Goal: Transaction & Acquisition: Purchase product/service

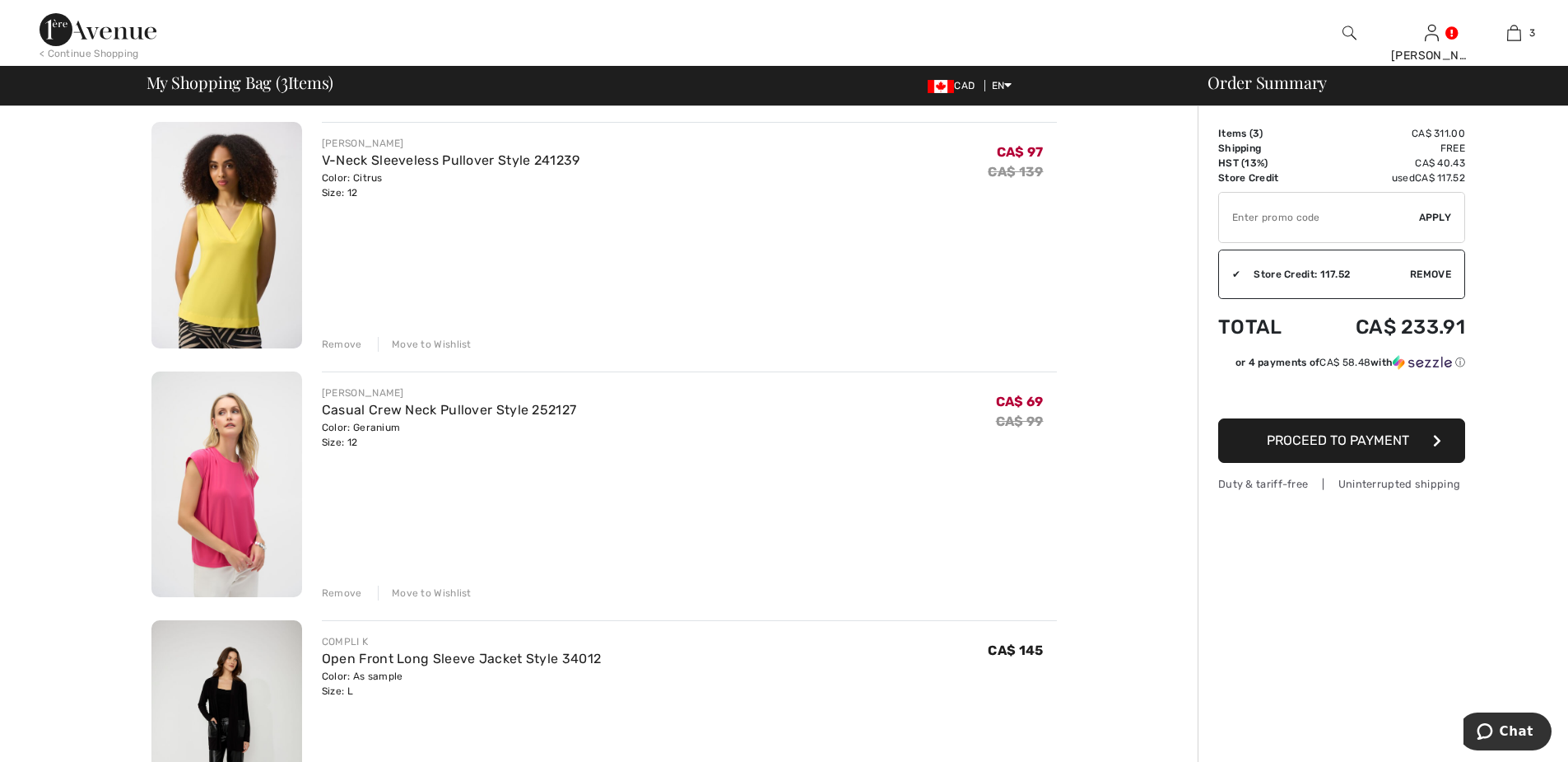
scroll to position [82, 0]
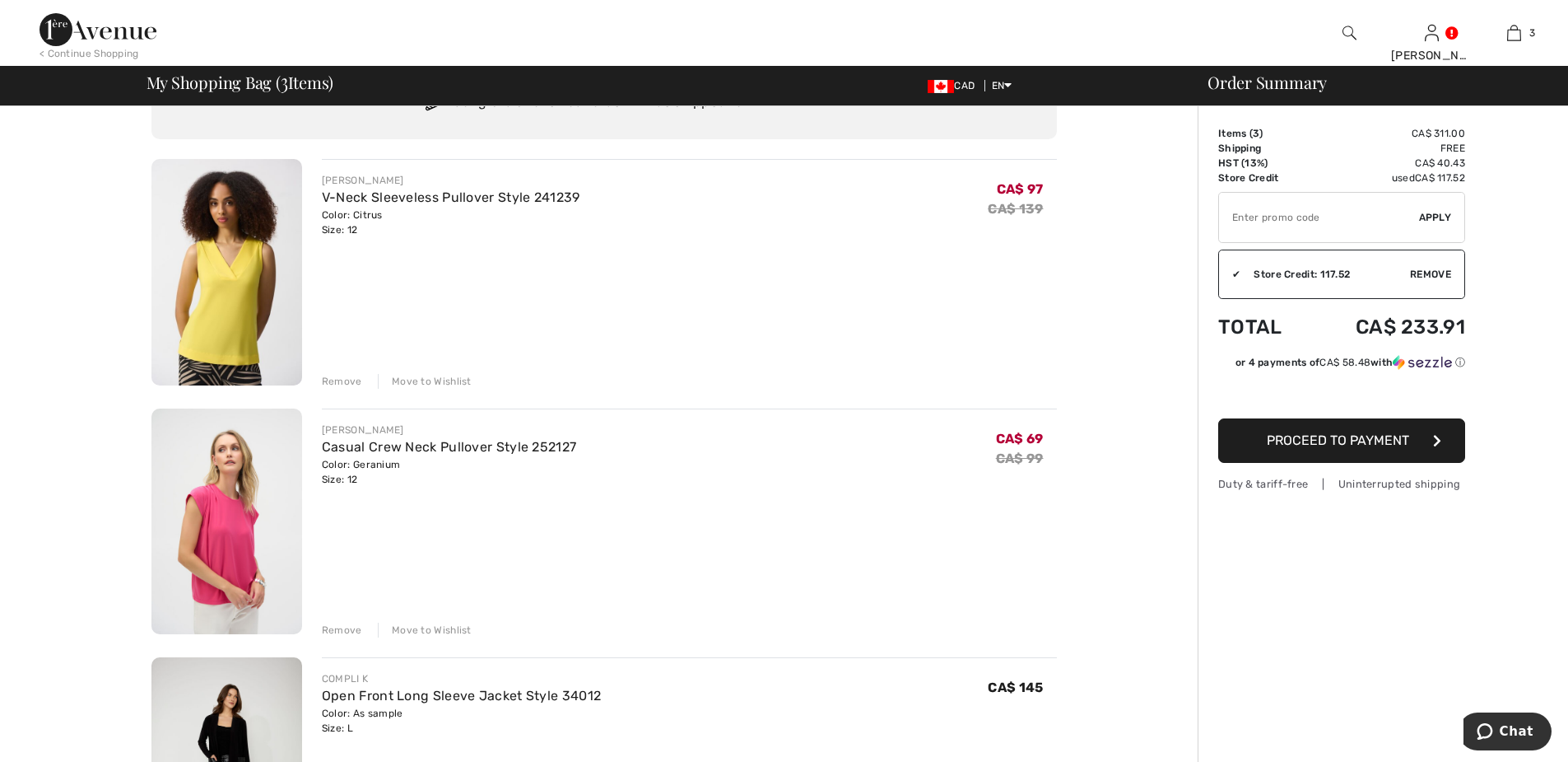
click at [349, 381] on div "Remove" at bounding box center [342, 381] width 40 height 15
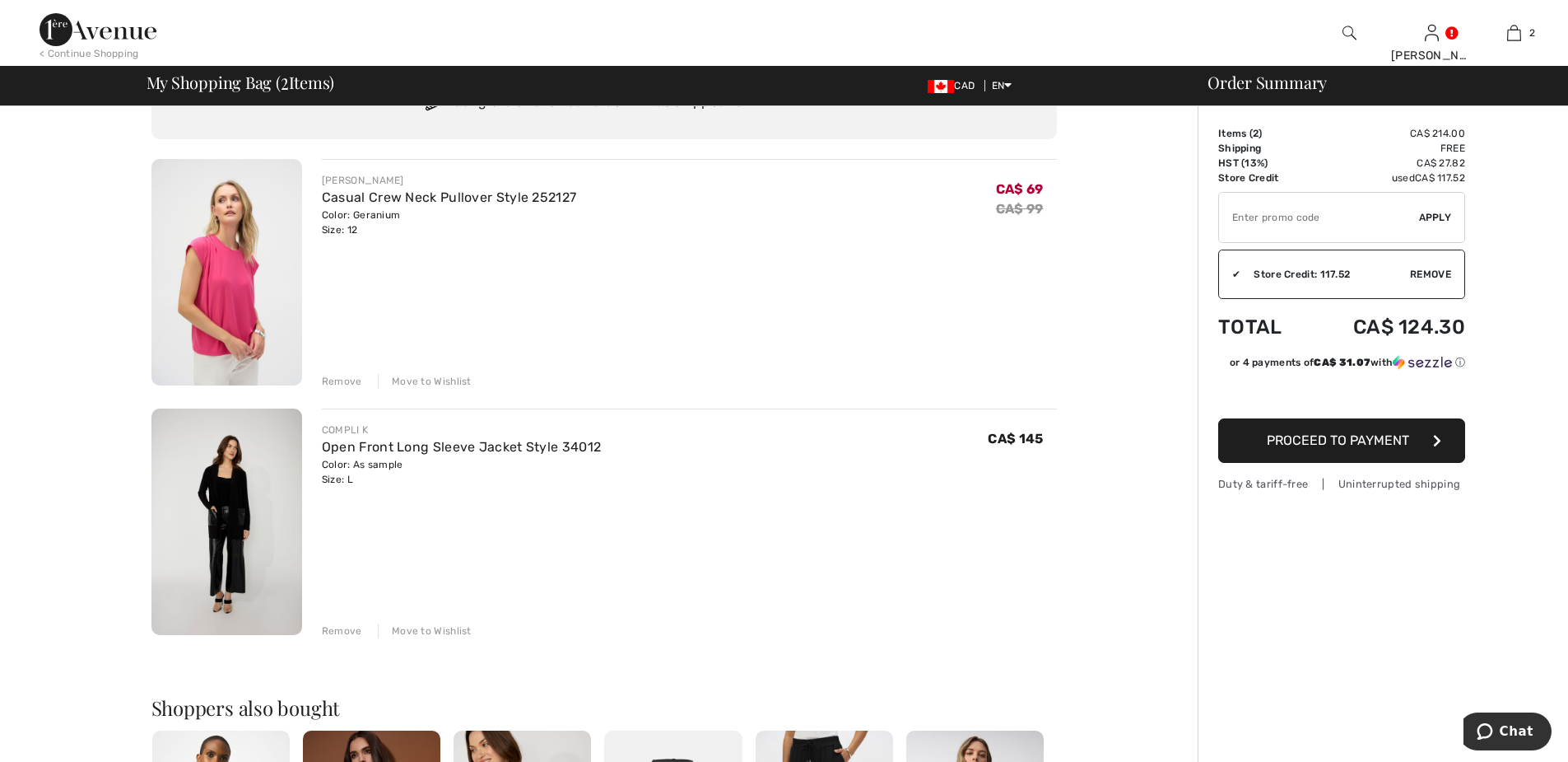
click at [337, 381] on div "Remove" at bounding box center [342, 381] width 40 height 15
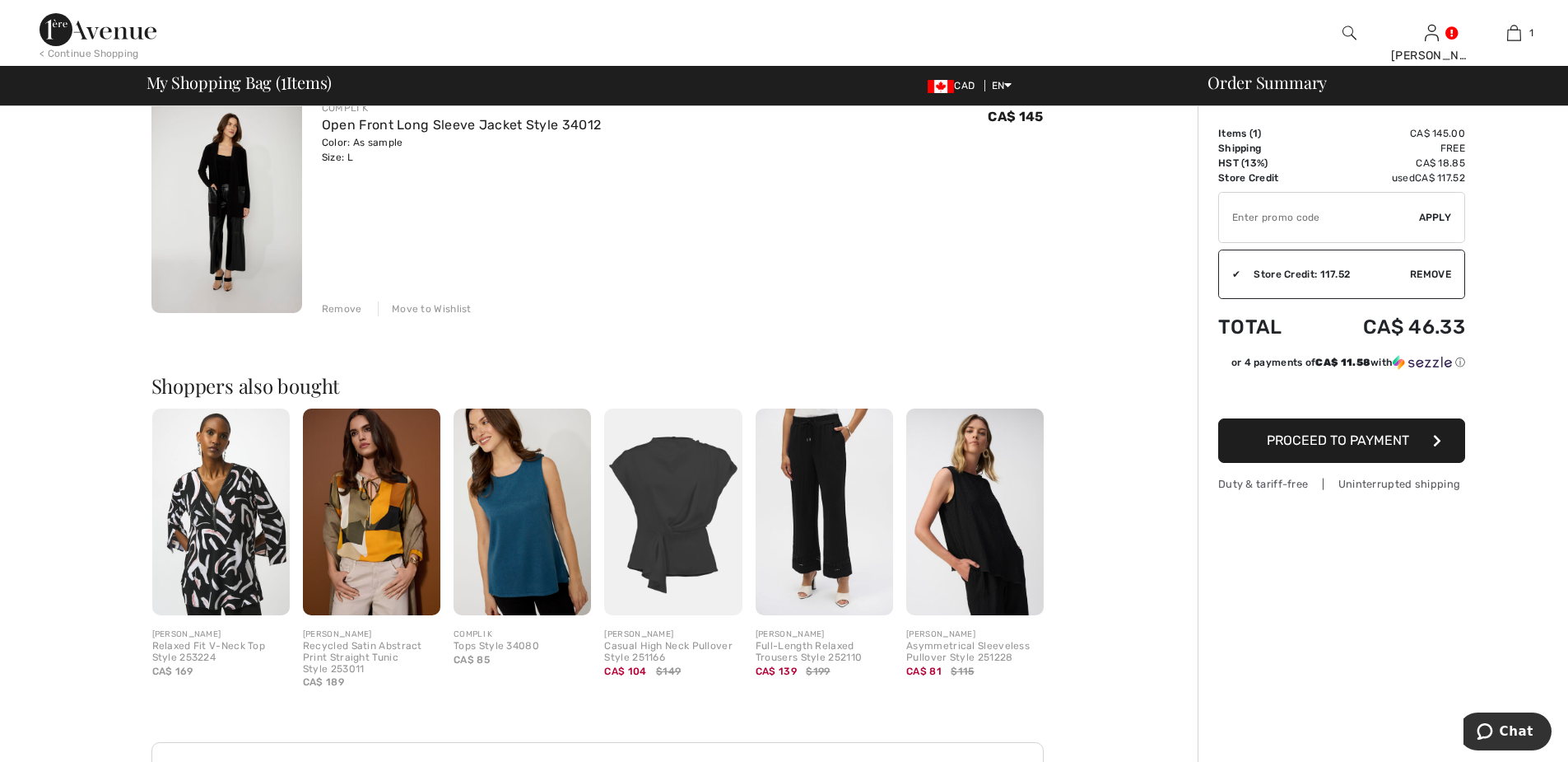
scroll to position [0, 0]
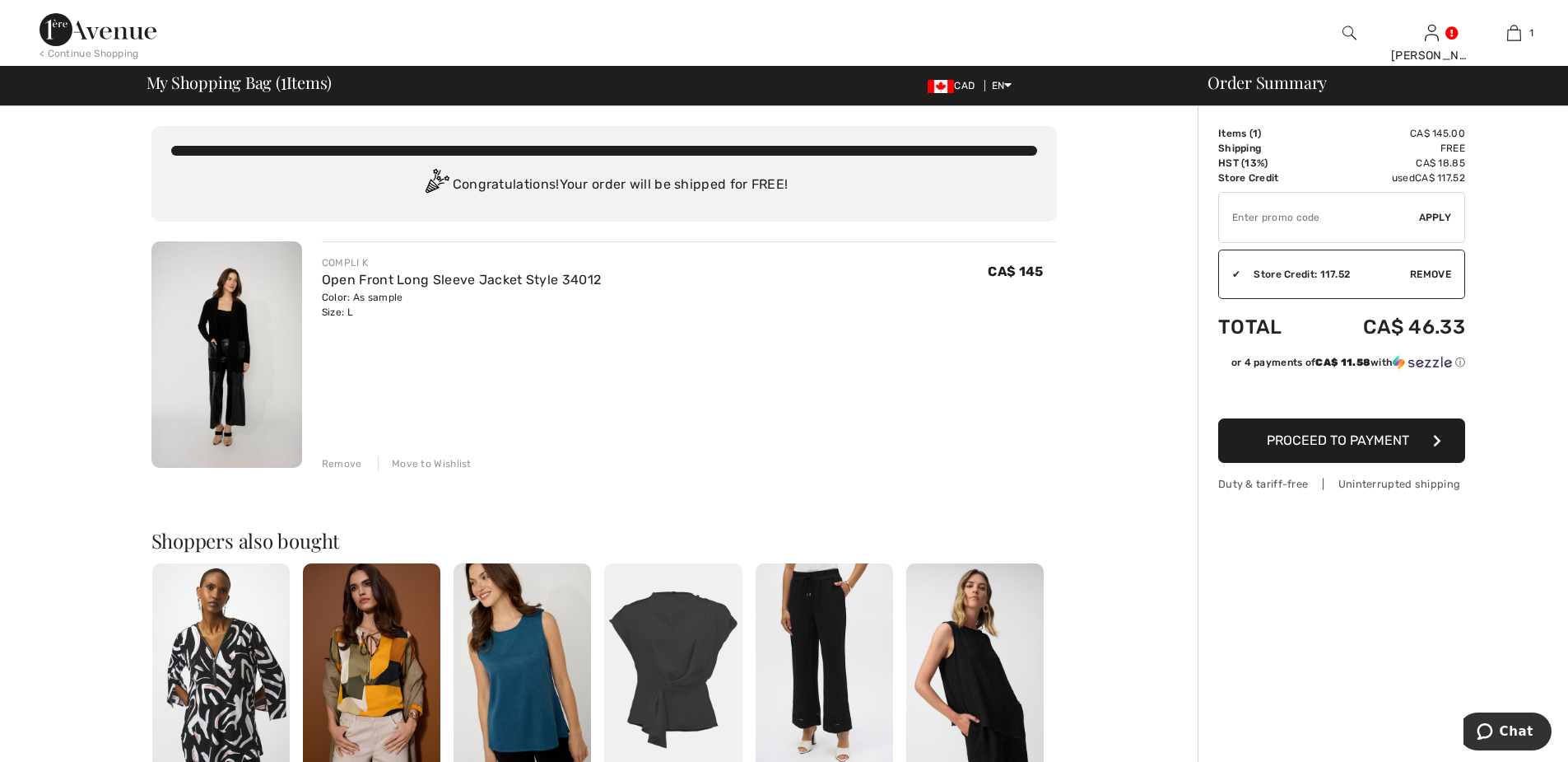
click at [1363, 439] on span "Proceed to Payment" at bounding box center [1338, 440] width 142 height 15
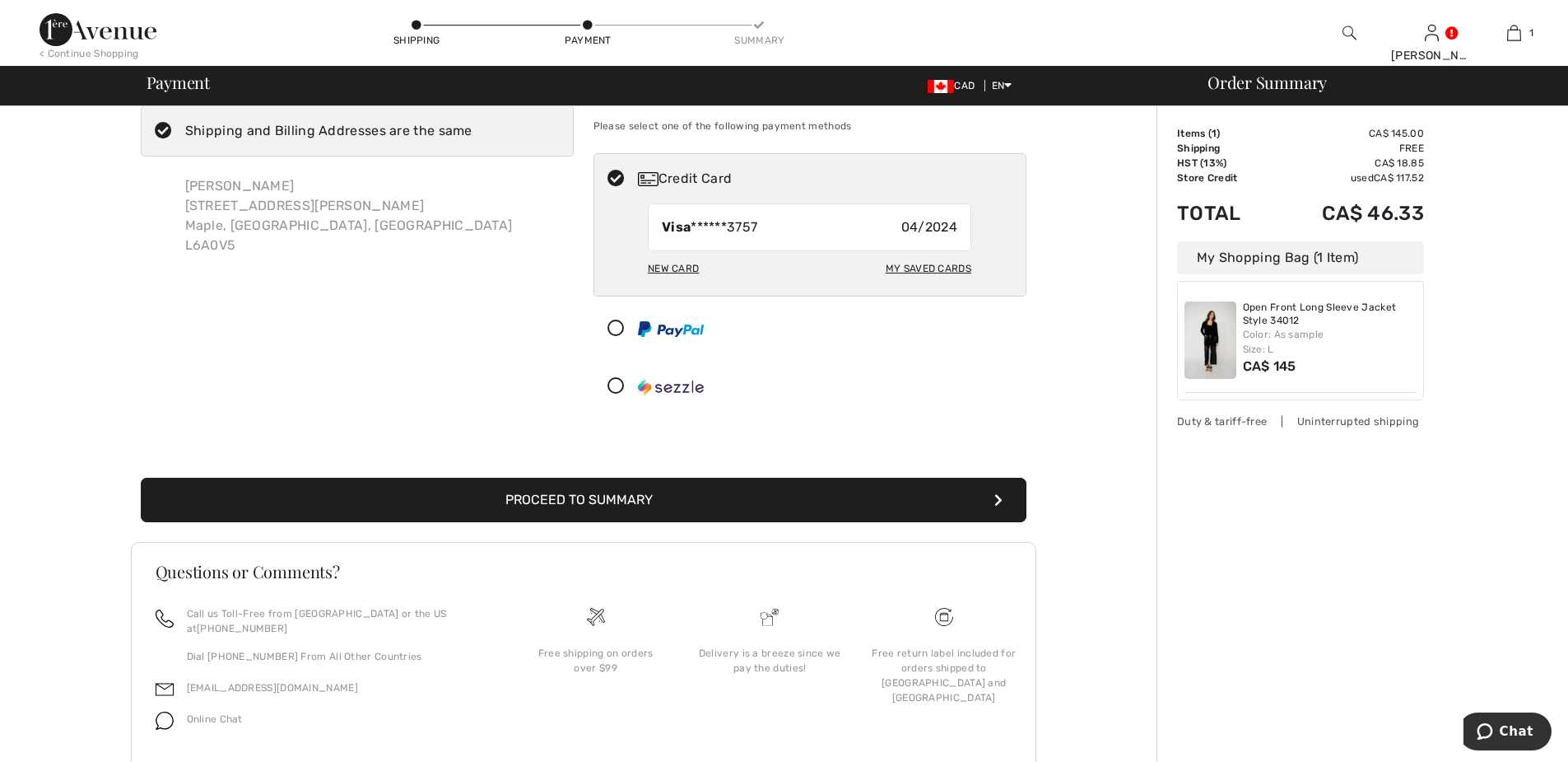
scroll to position [83, 0]
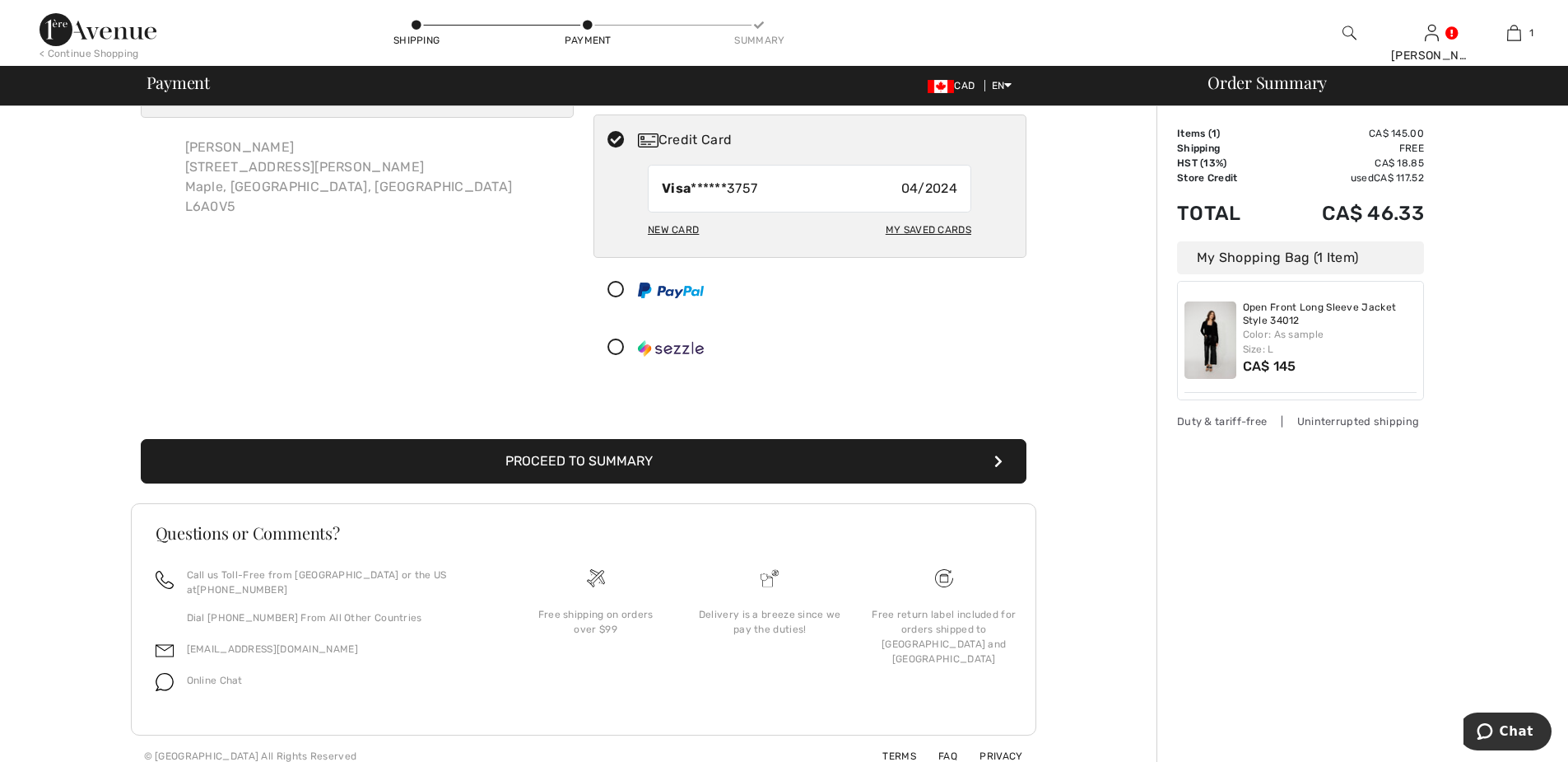
click at [556, 461] on button "Proceed to Summary" at bounding box center [583, 461] width 885 height 45
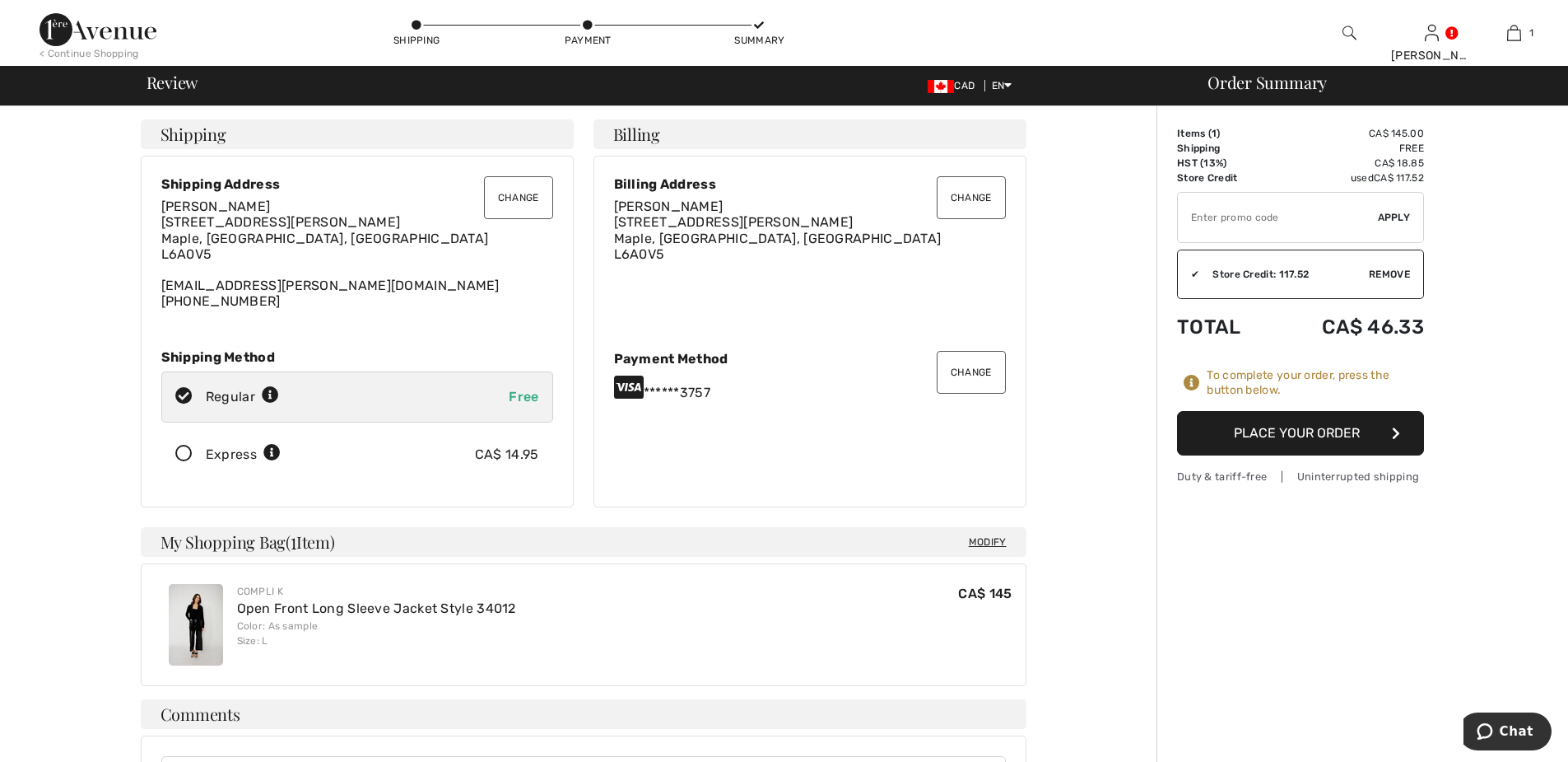
click at [1262, 439] on button "Place Your Order" at bounding box center [1300, 432] width 247 height 45
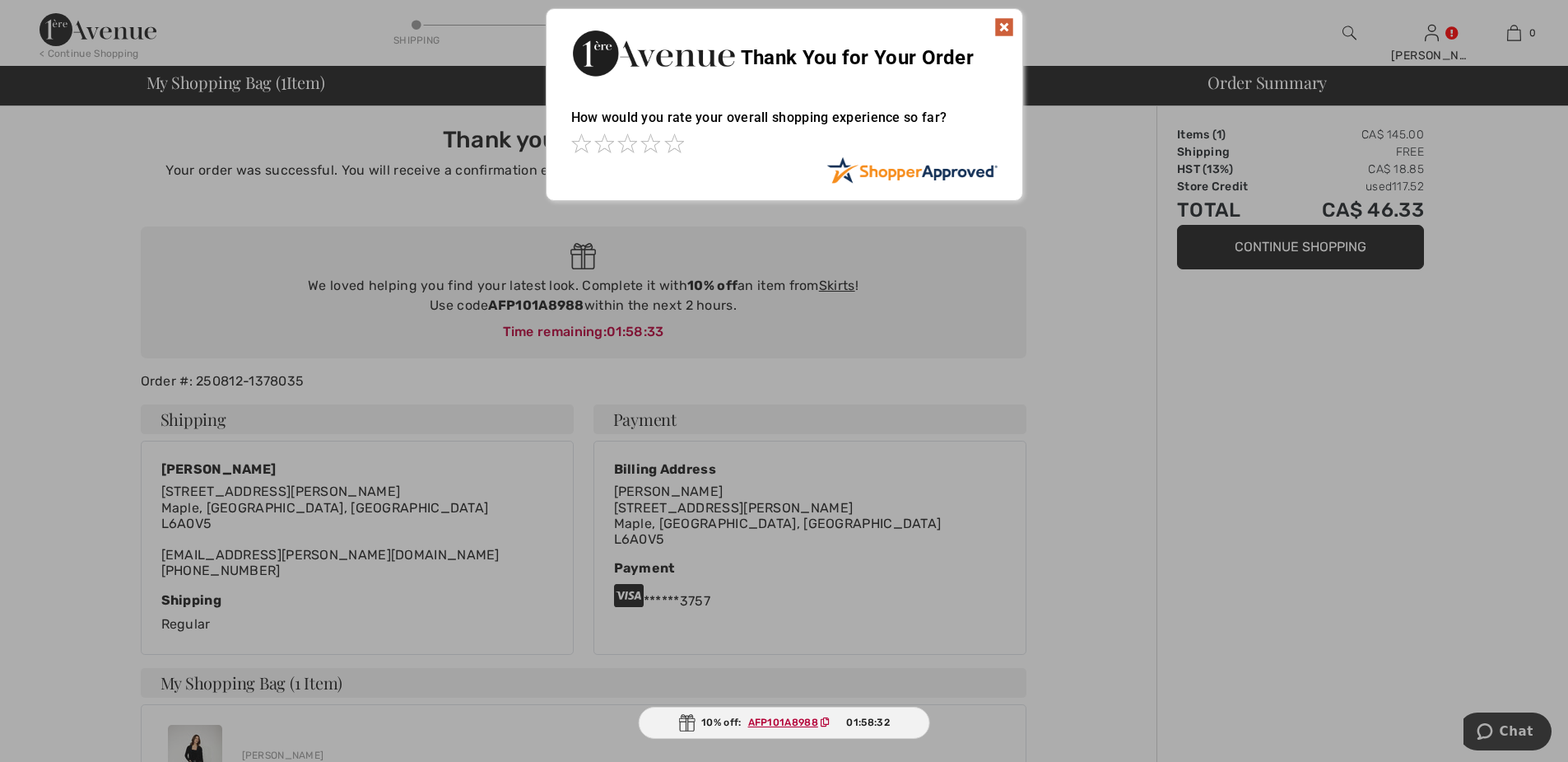
click at [1005, 20] on img at bounding box center [1005, 27] width 20 height 20
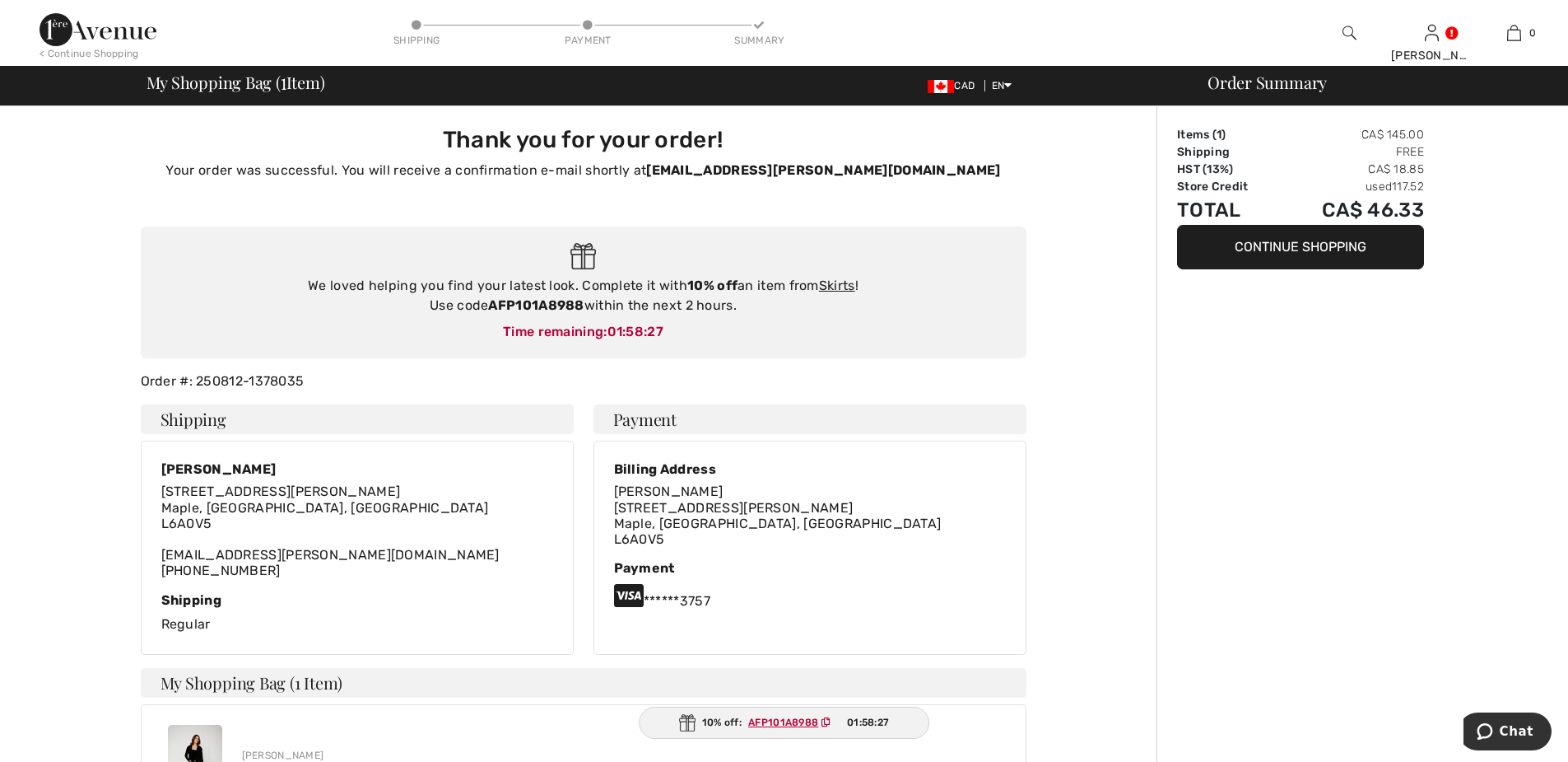
click at [49, 25] on img at bounding box center [97, 29] width 116 height 33
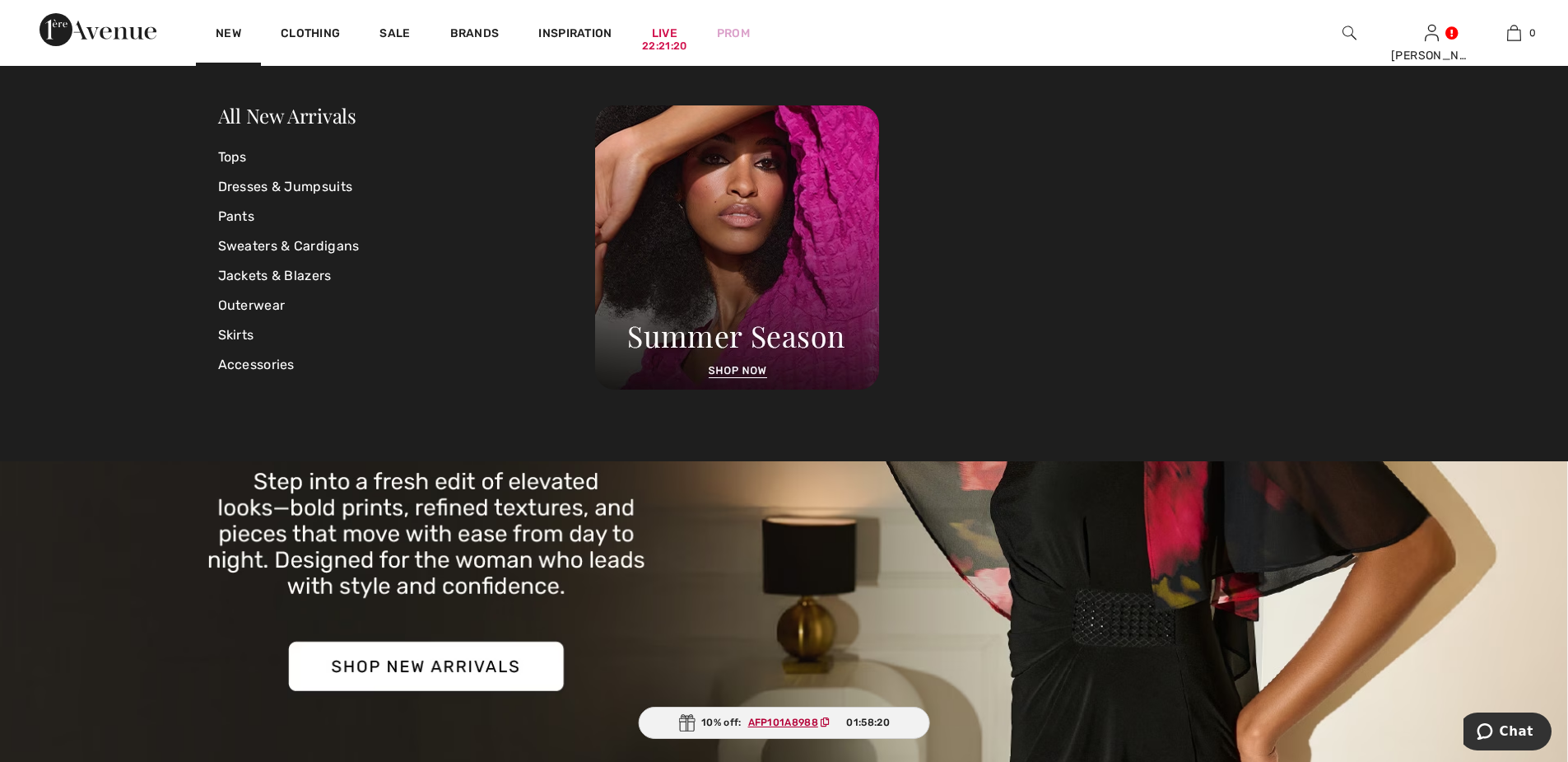
click at [234, 33] on link "New" at bounding box center [228, 35] width 25 height 17
click at [312, 117] on link "All New Arrivals" at bounding box center [288, 115] width 138 height 26
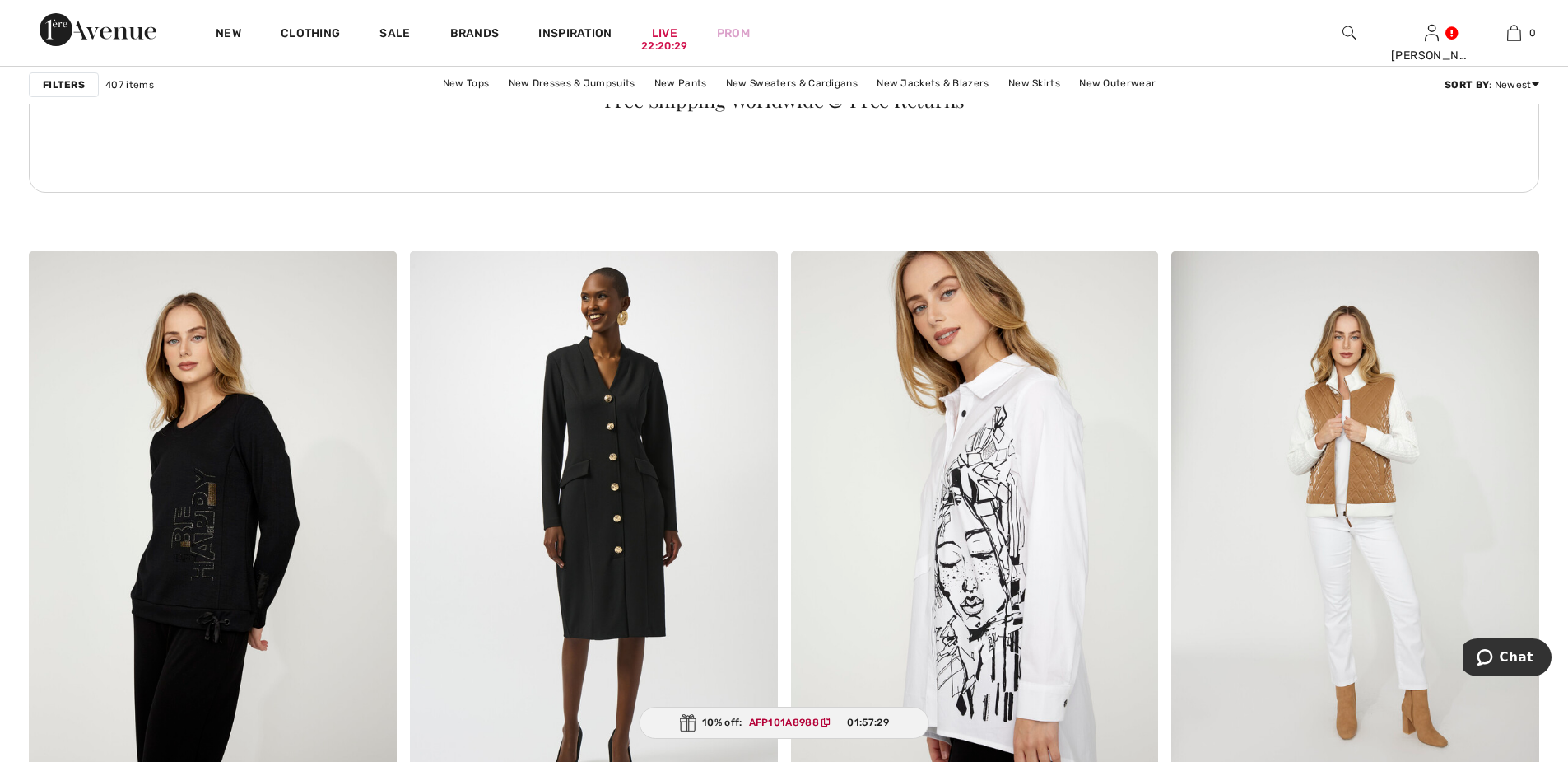
scroll to position [7081, 0]
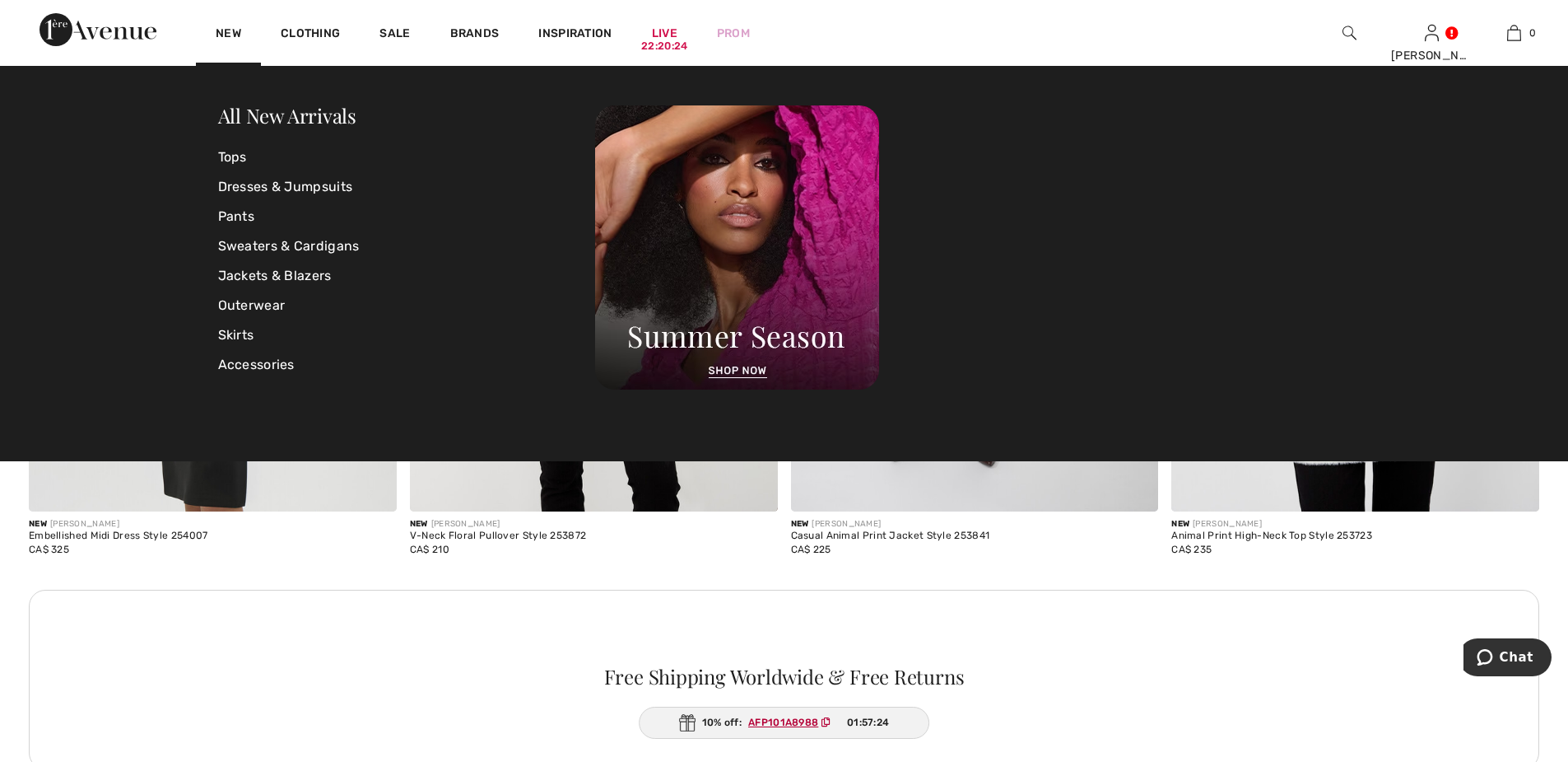
click at [228, 154] on link "Tops" at bounding box center [407, 157] width 378 height 30
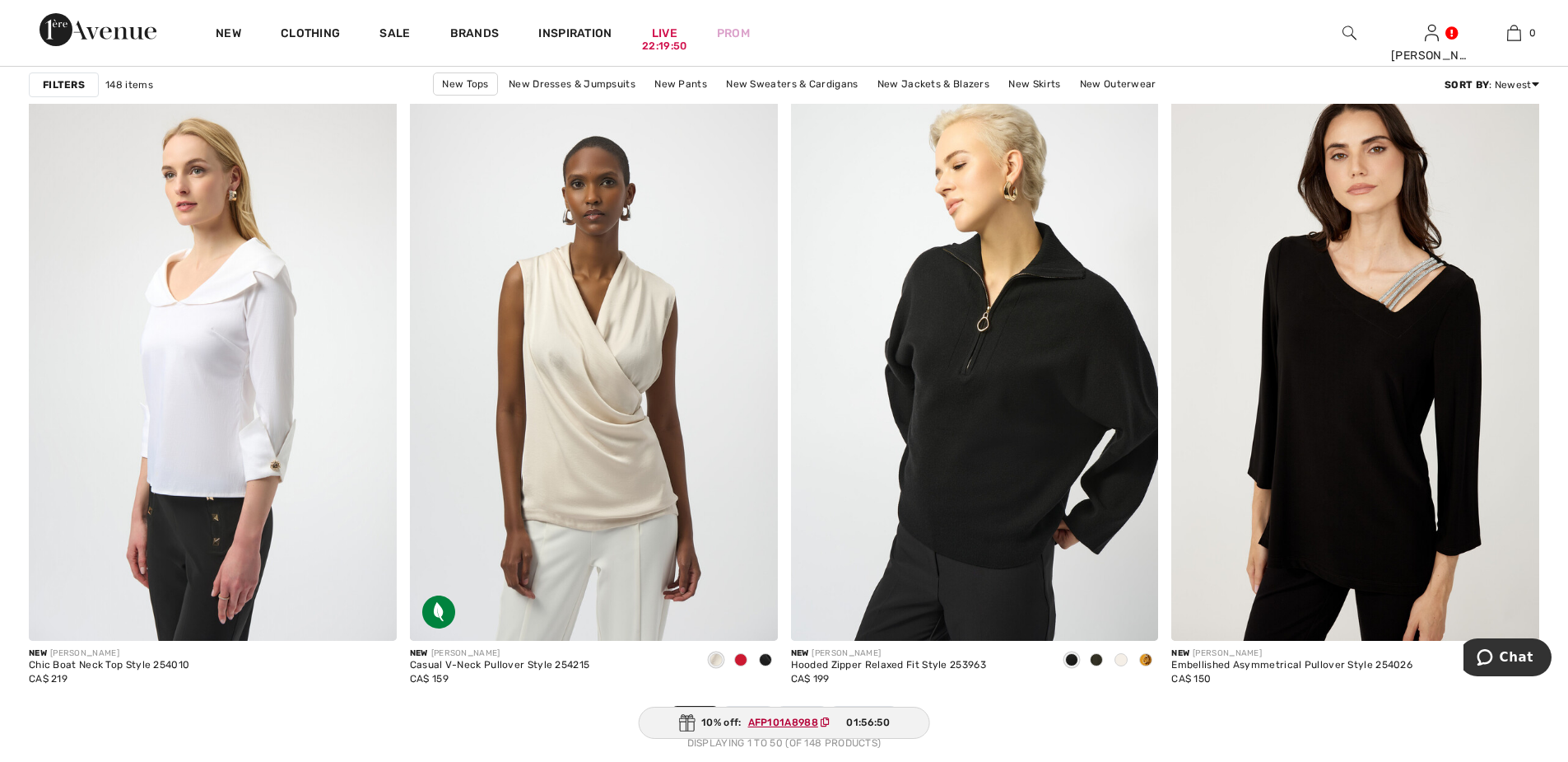
scroll to position [9304, 0]
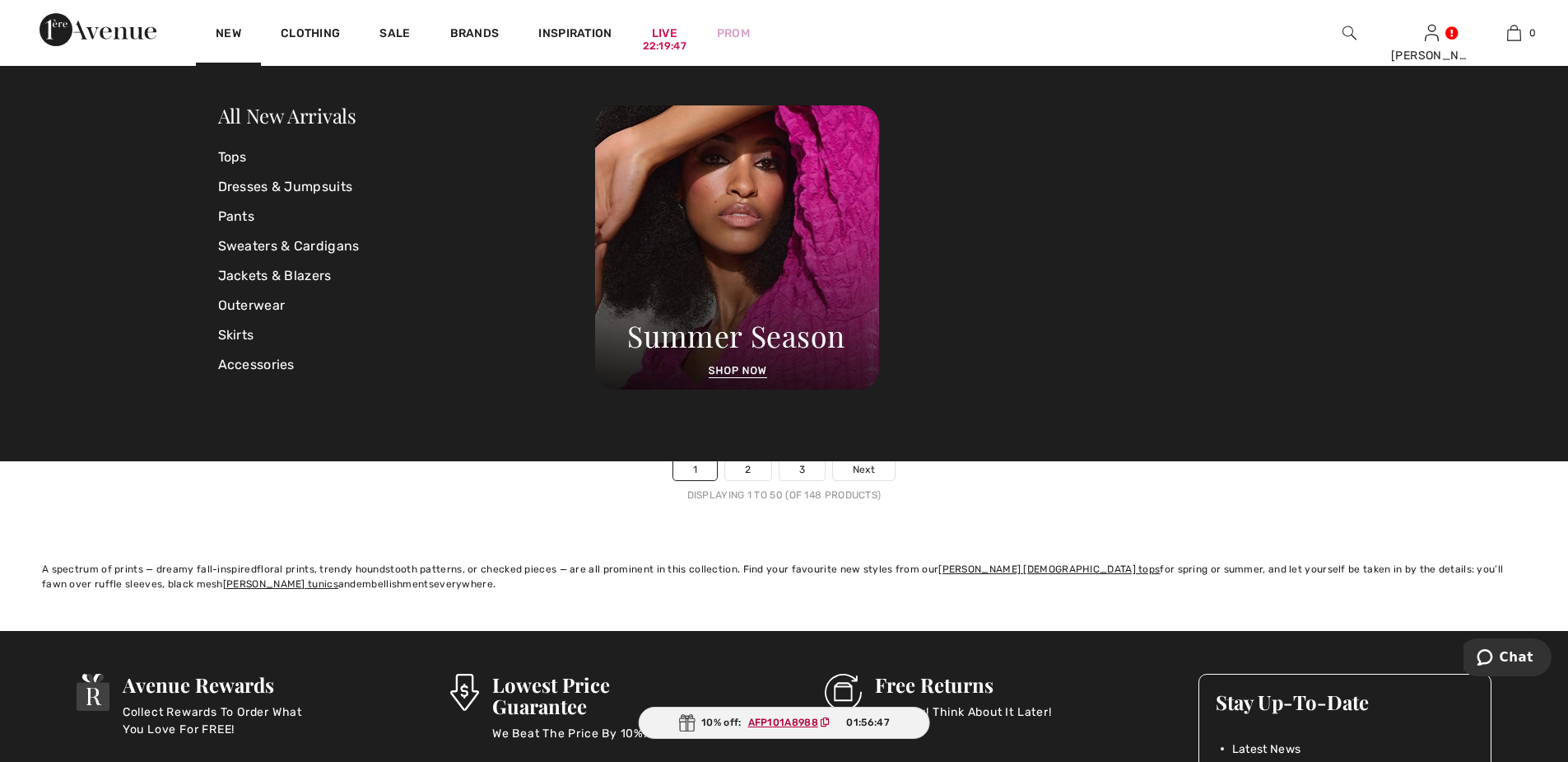
click at [295, 117] on link "All New Arrivals" at bounding box center [288, 115] width 138 height 26
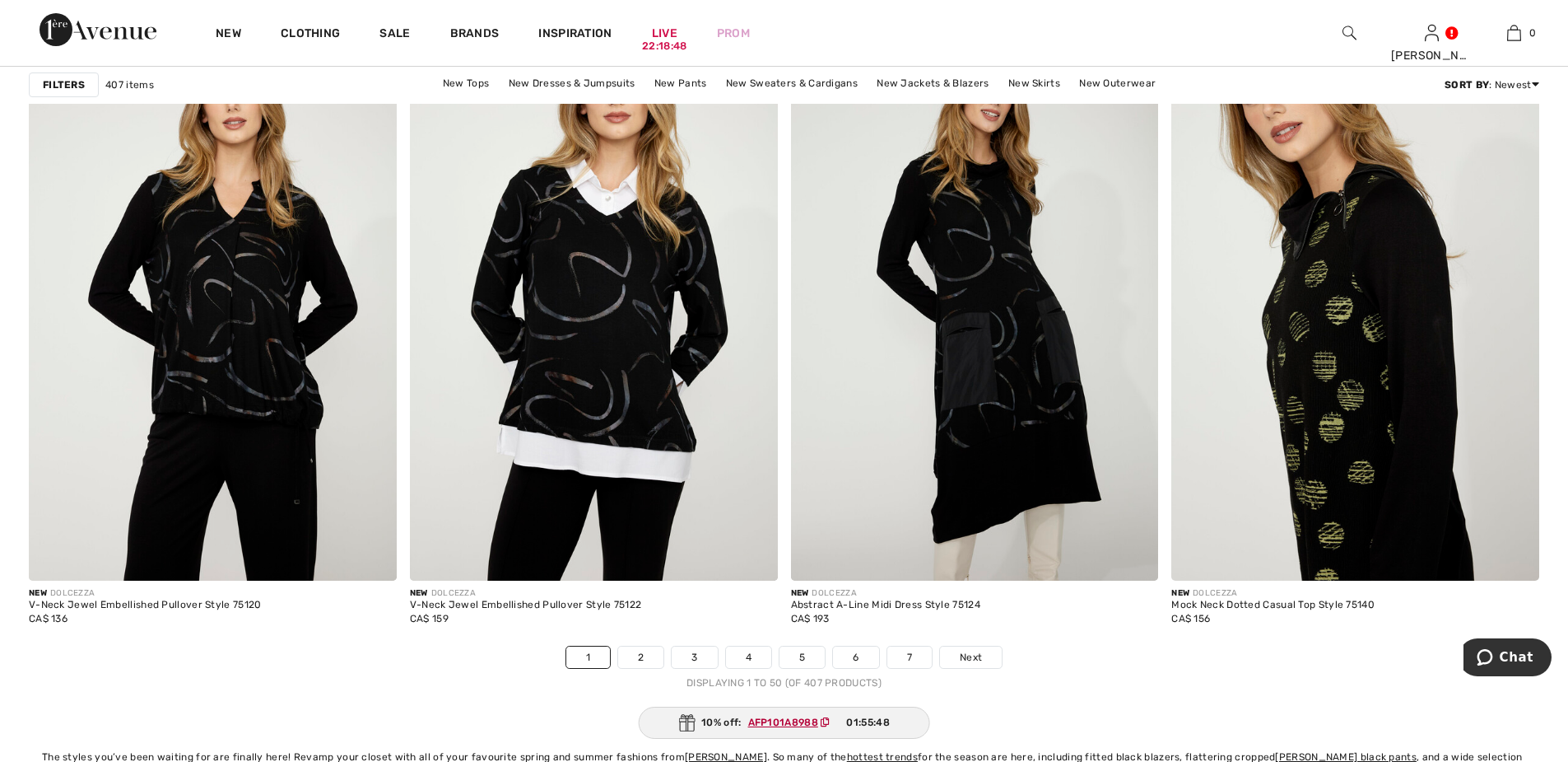
scroll to position [9552, 0]
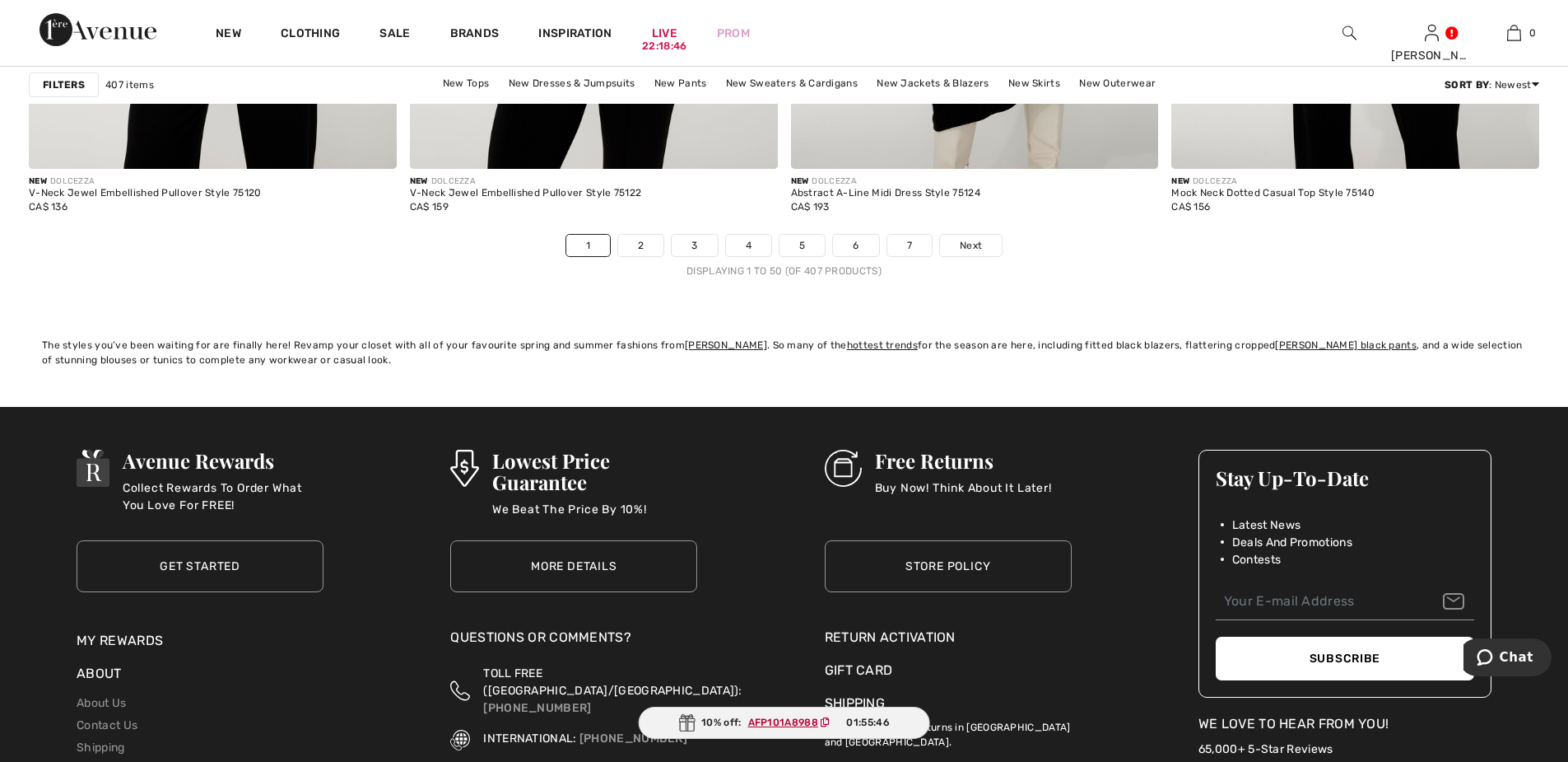
click at [644, 241] on link "2" at bounding box center [641, 246] width 46 height 22
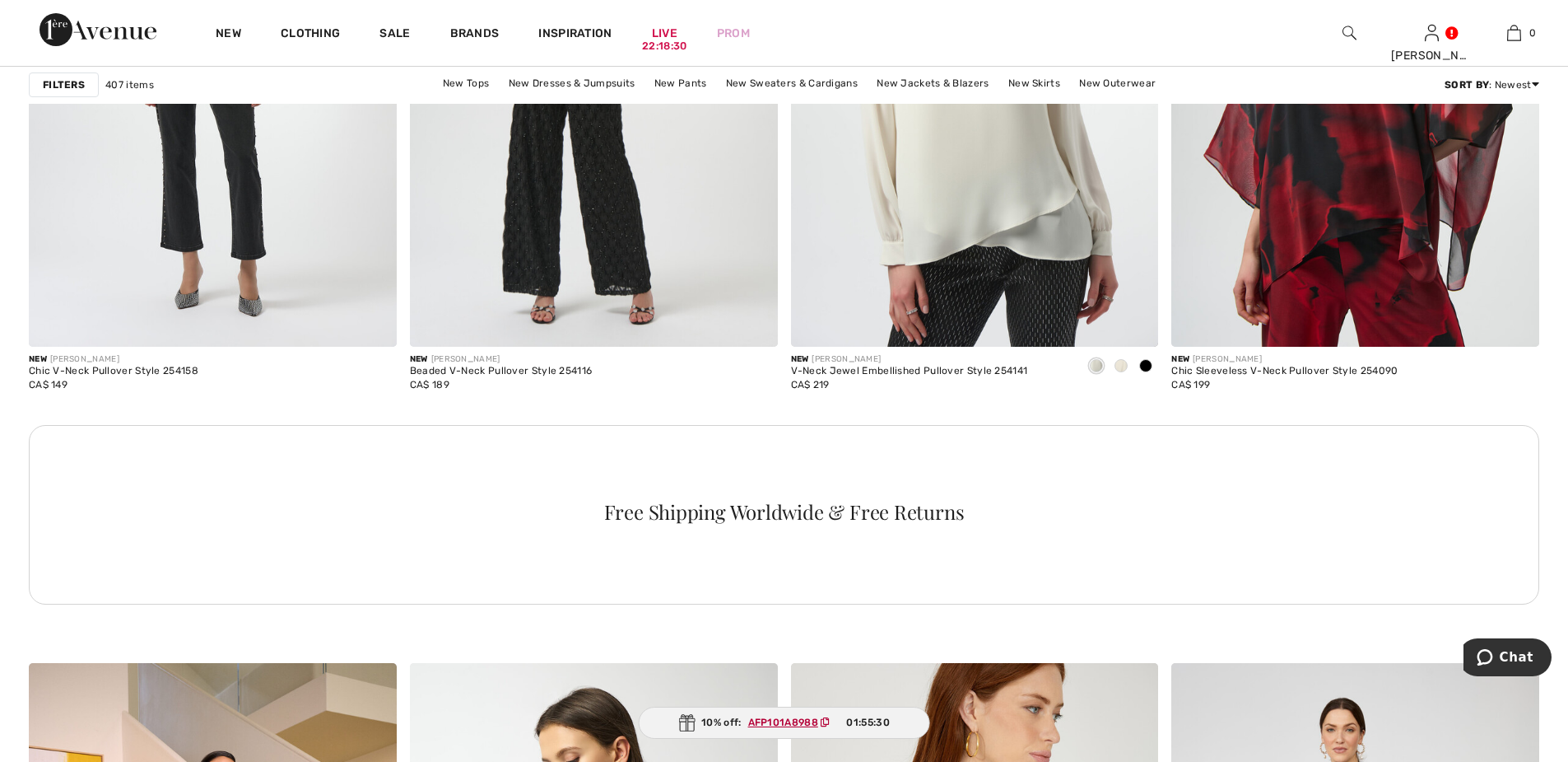
scroll to position [7740, 0]
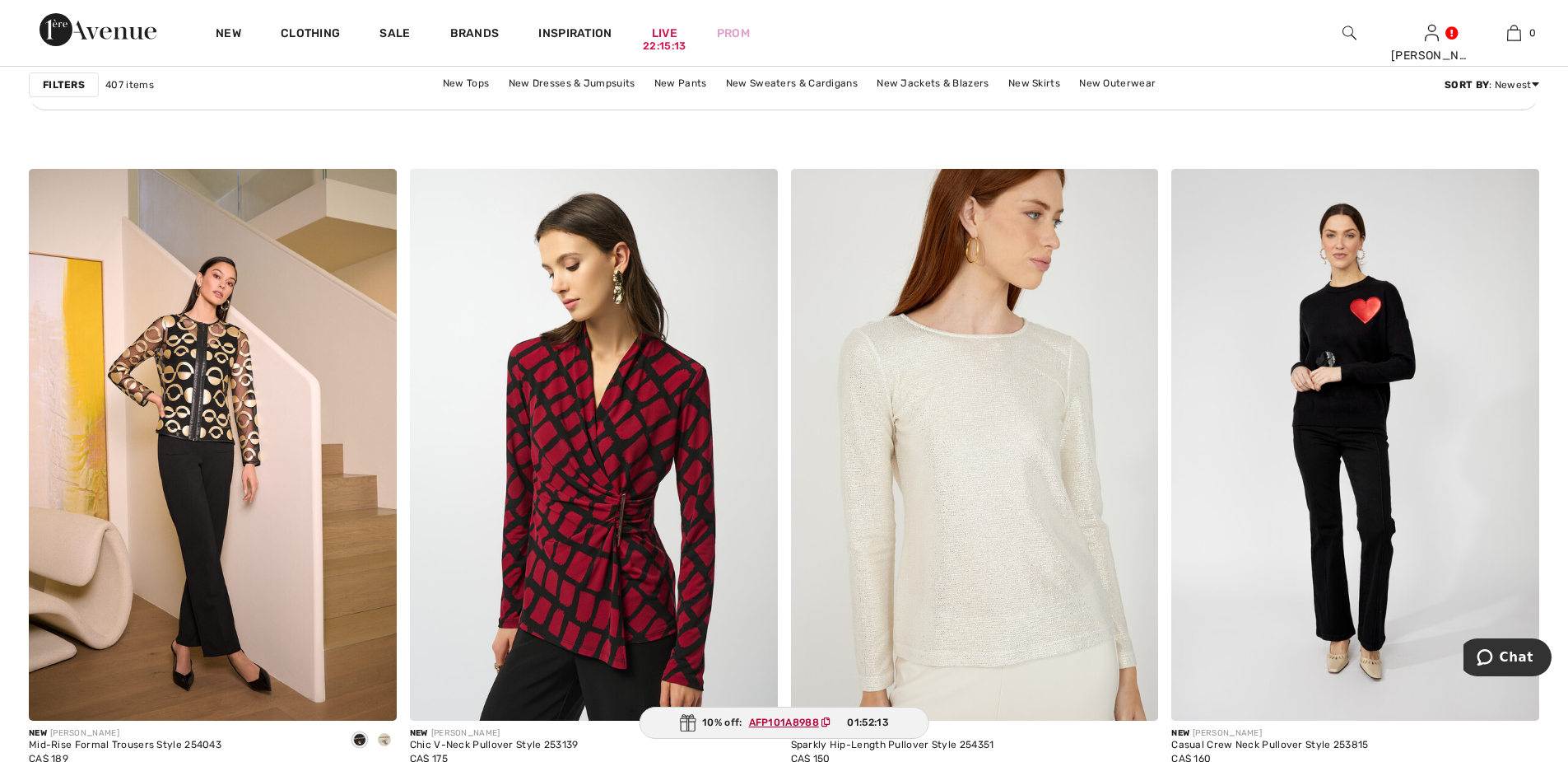
click at [1294, 184] on link "Orders" at bounding box center [1359, 184] width 199 height 28
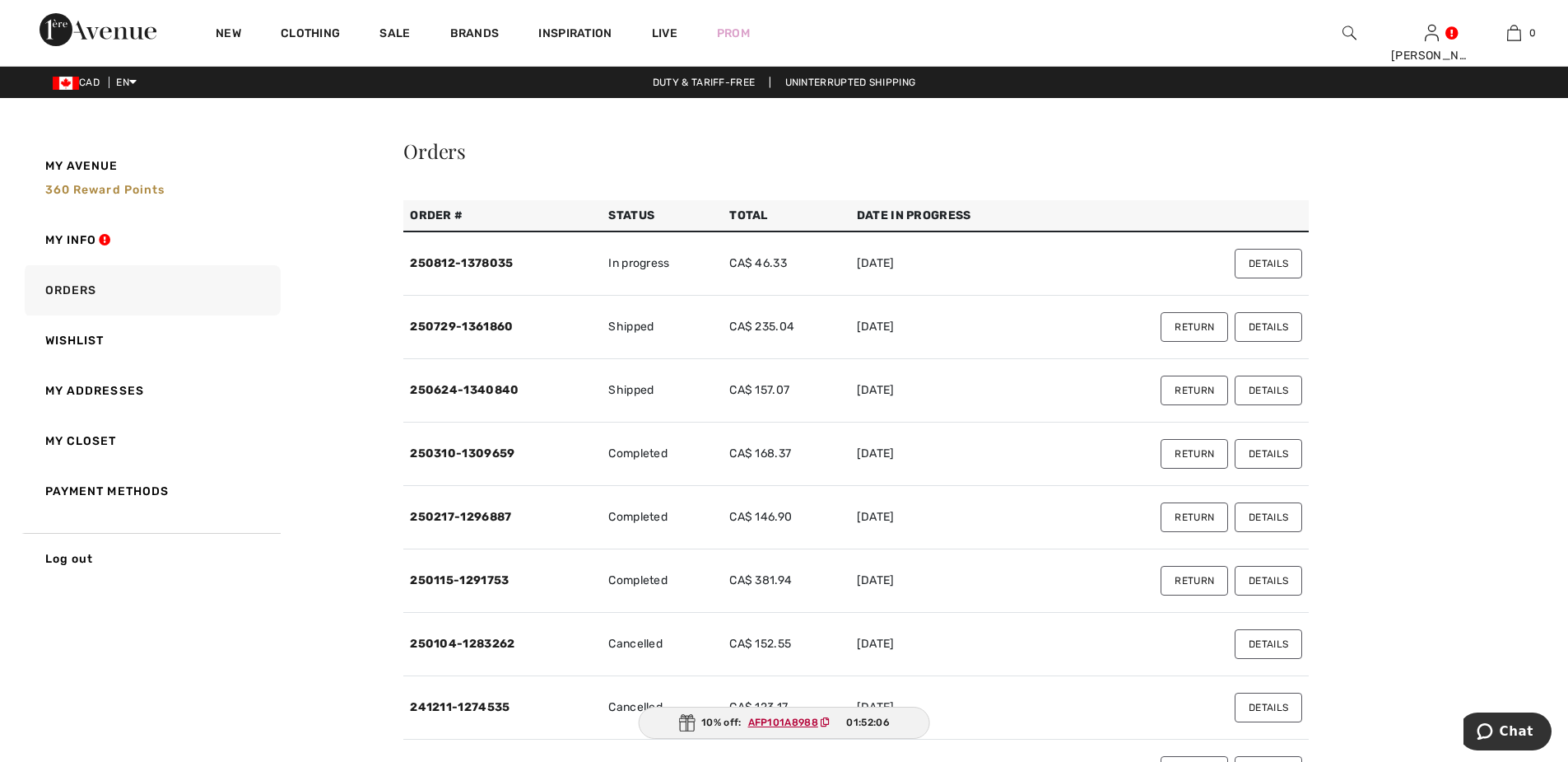
click at [487, 263] on link "250812-1378035" at bounding box center [460, 262] width 103 height 14
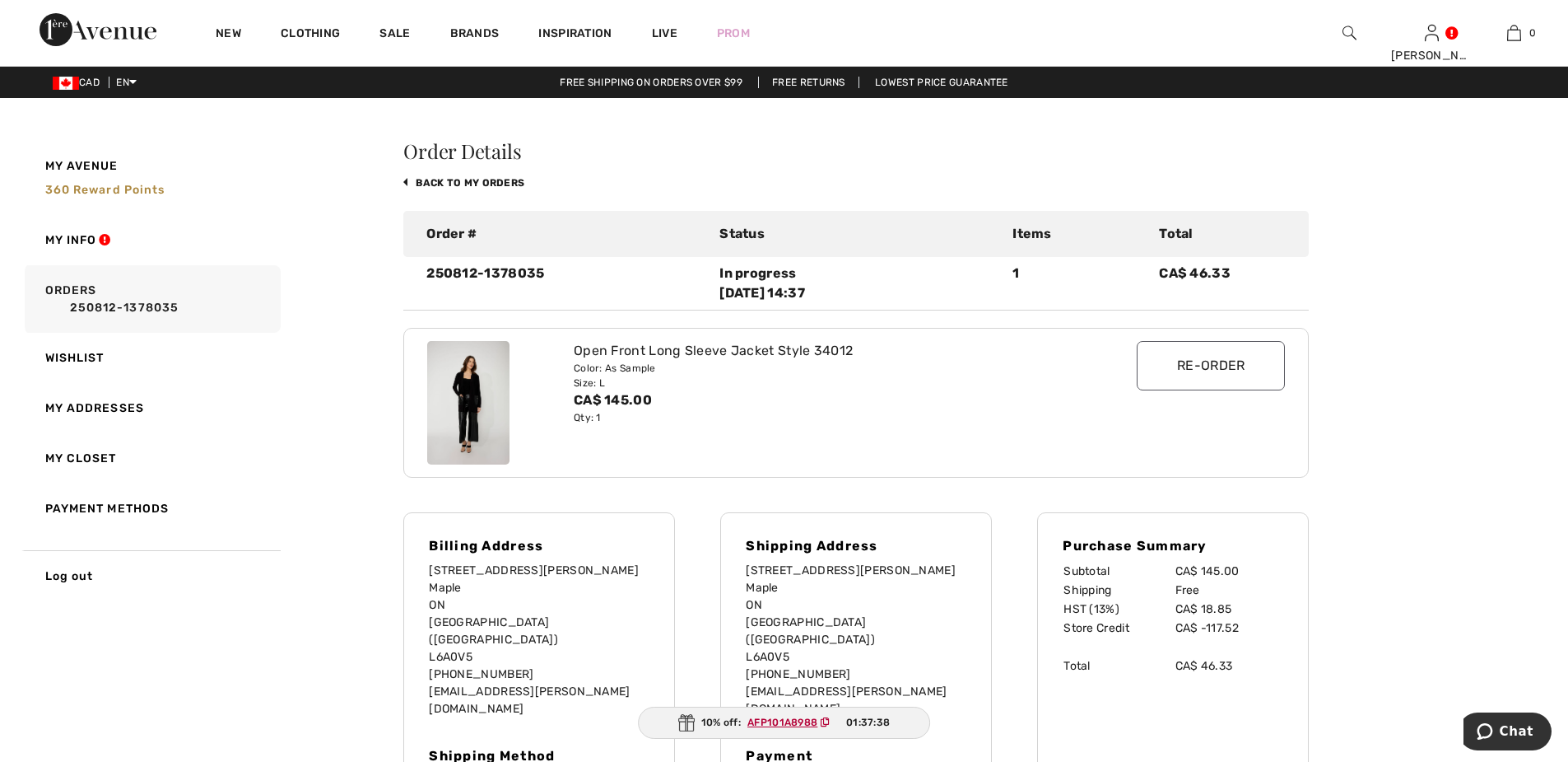
click at [468, 416] on img at bounding box center [468, 402] width 82 height 124
click at [1290, 189] on link "Orders" at bounding box center [1359, 184] width 199 height 28
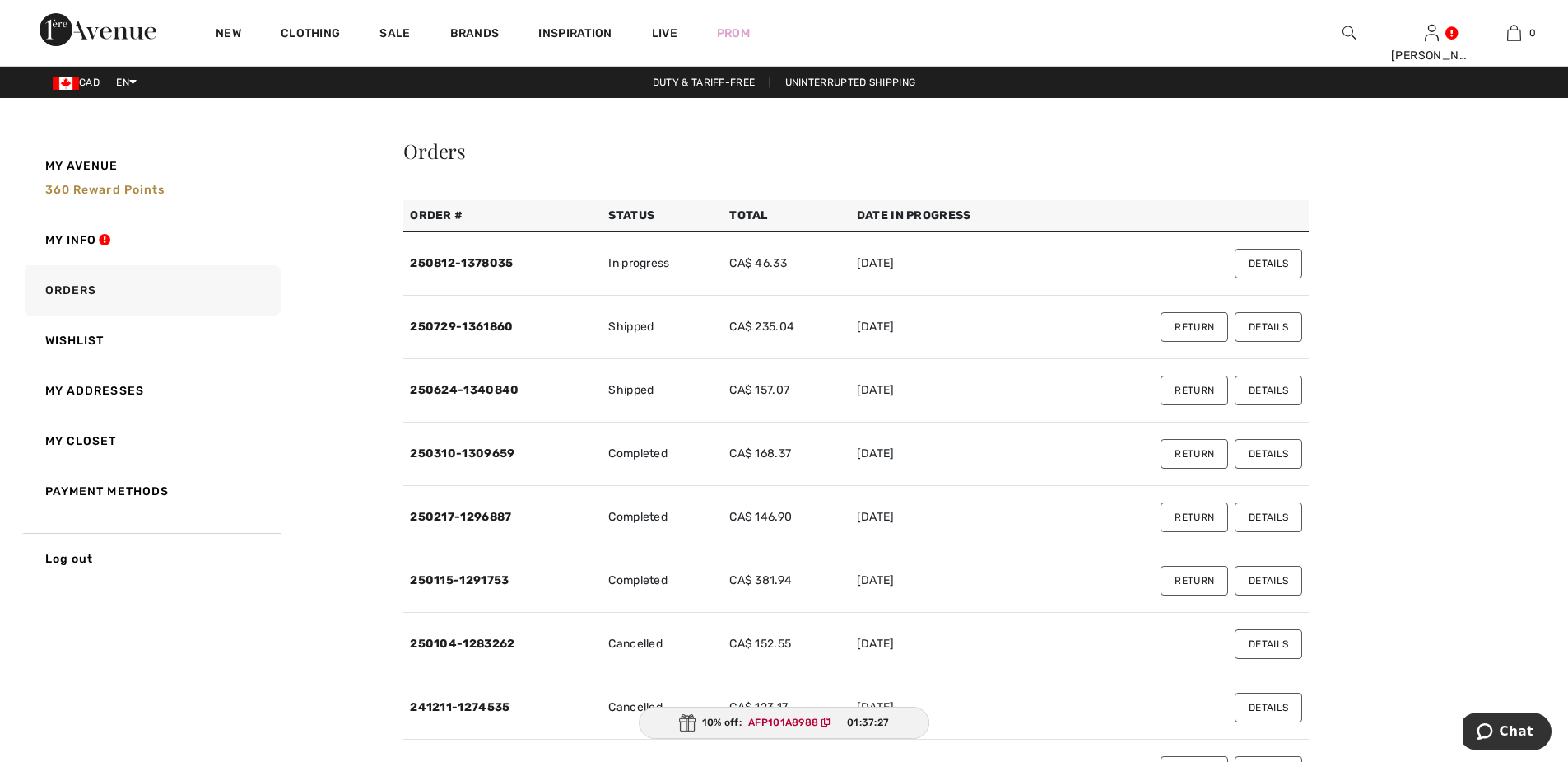
click at [473, 259] on link "250812-1378035" at bounding box center [460, 262] width 103 height 14
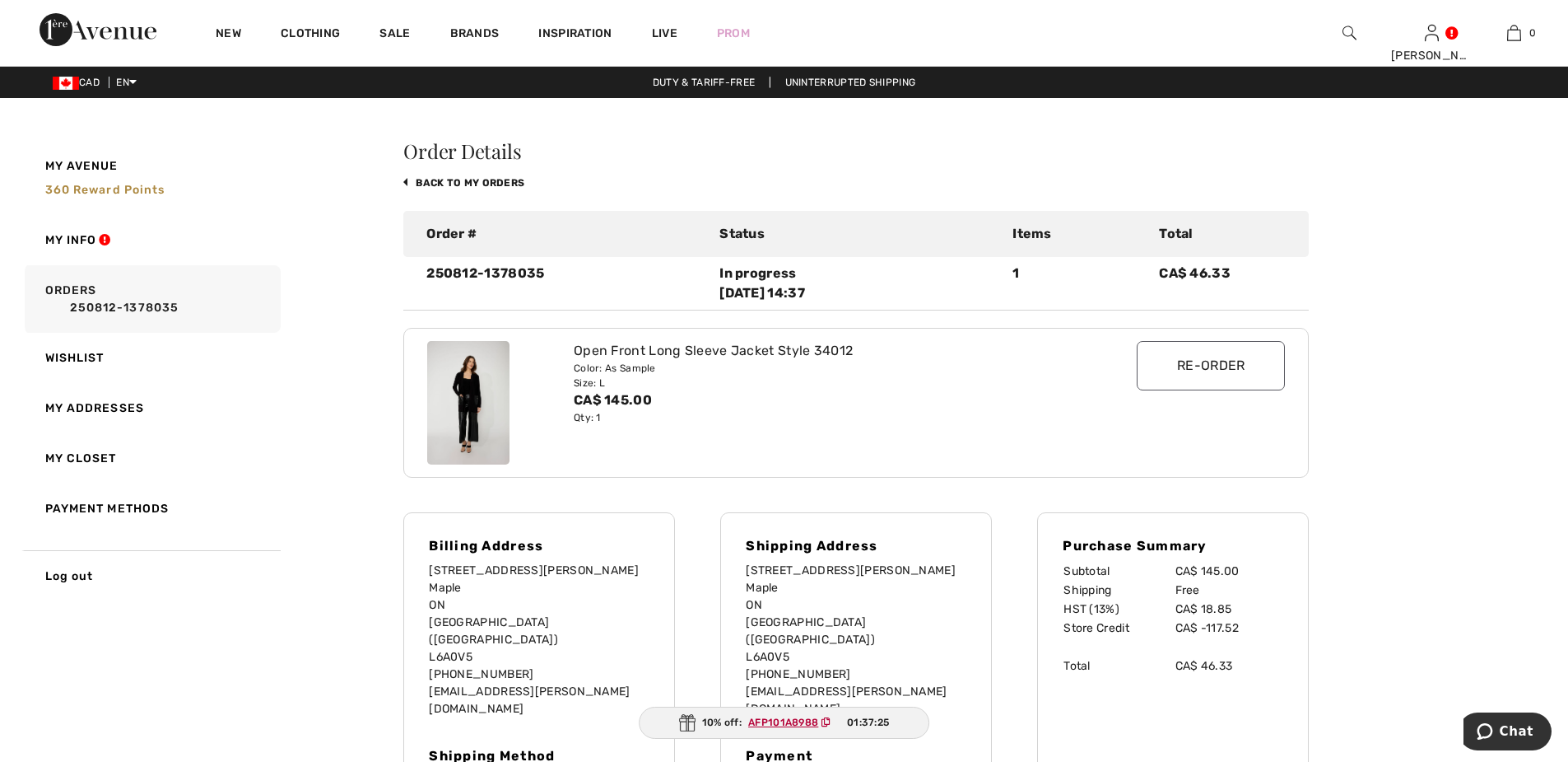
click at [481, 396] on img at bounding box center [468, 402] width 82 height 124
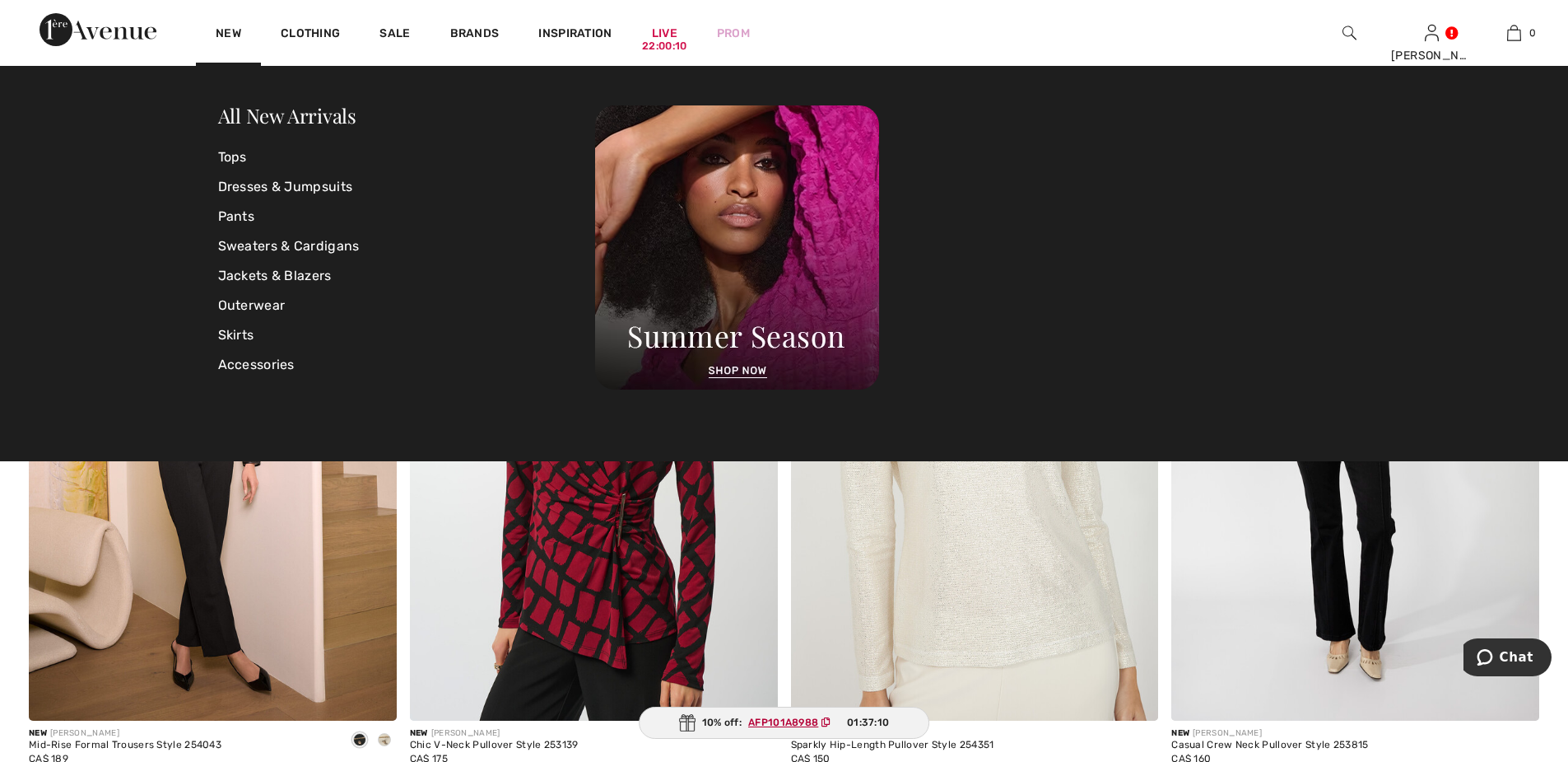
click at [246, 113] on link "All New Arrivals" at bounding box center [288, 115] width 138 height 26
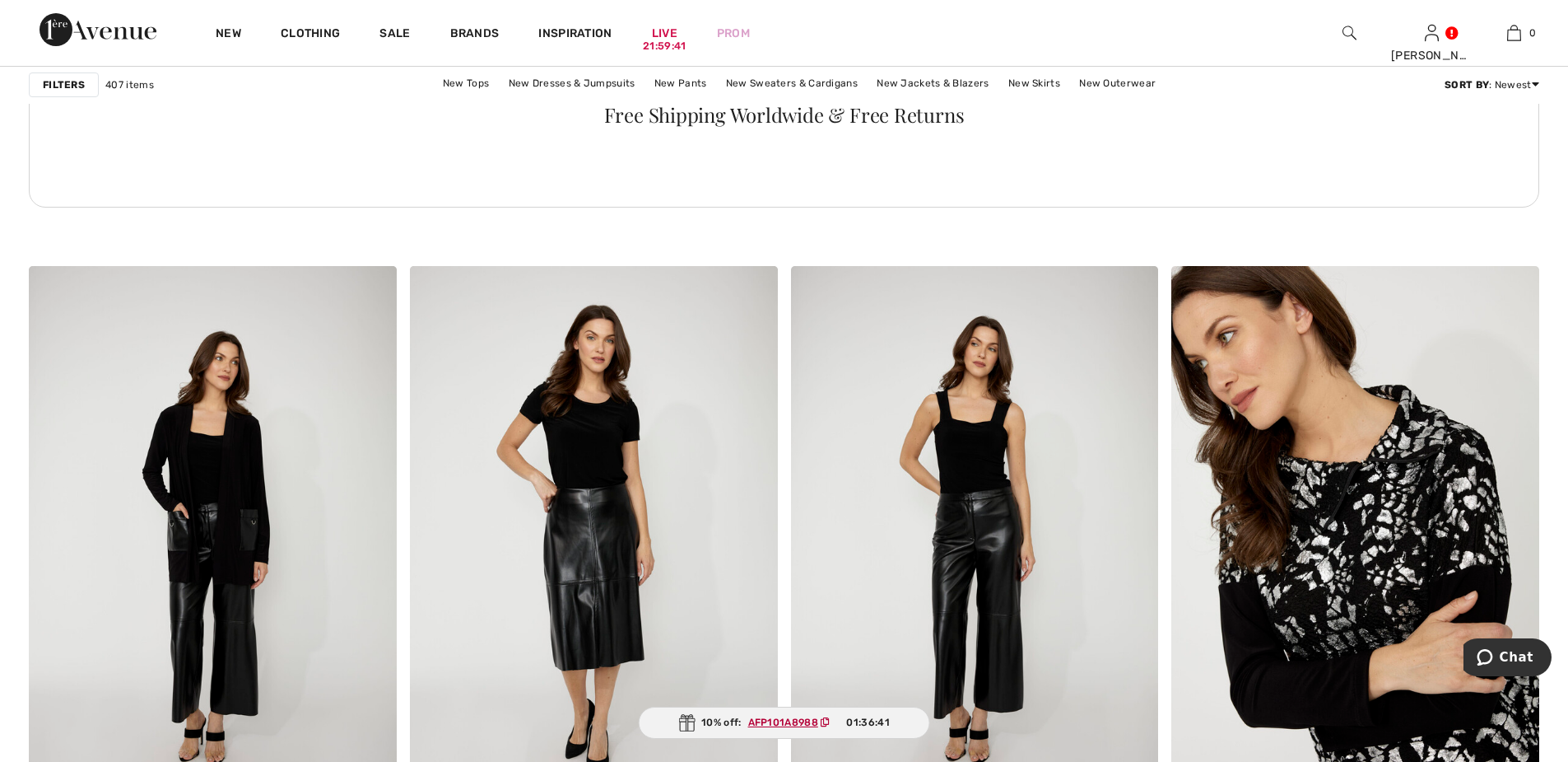
scroll to position [2799, 0]
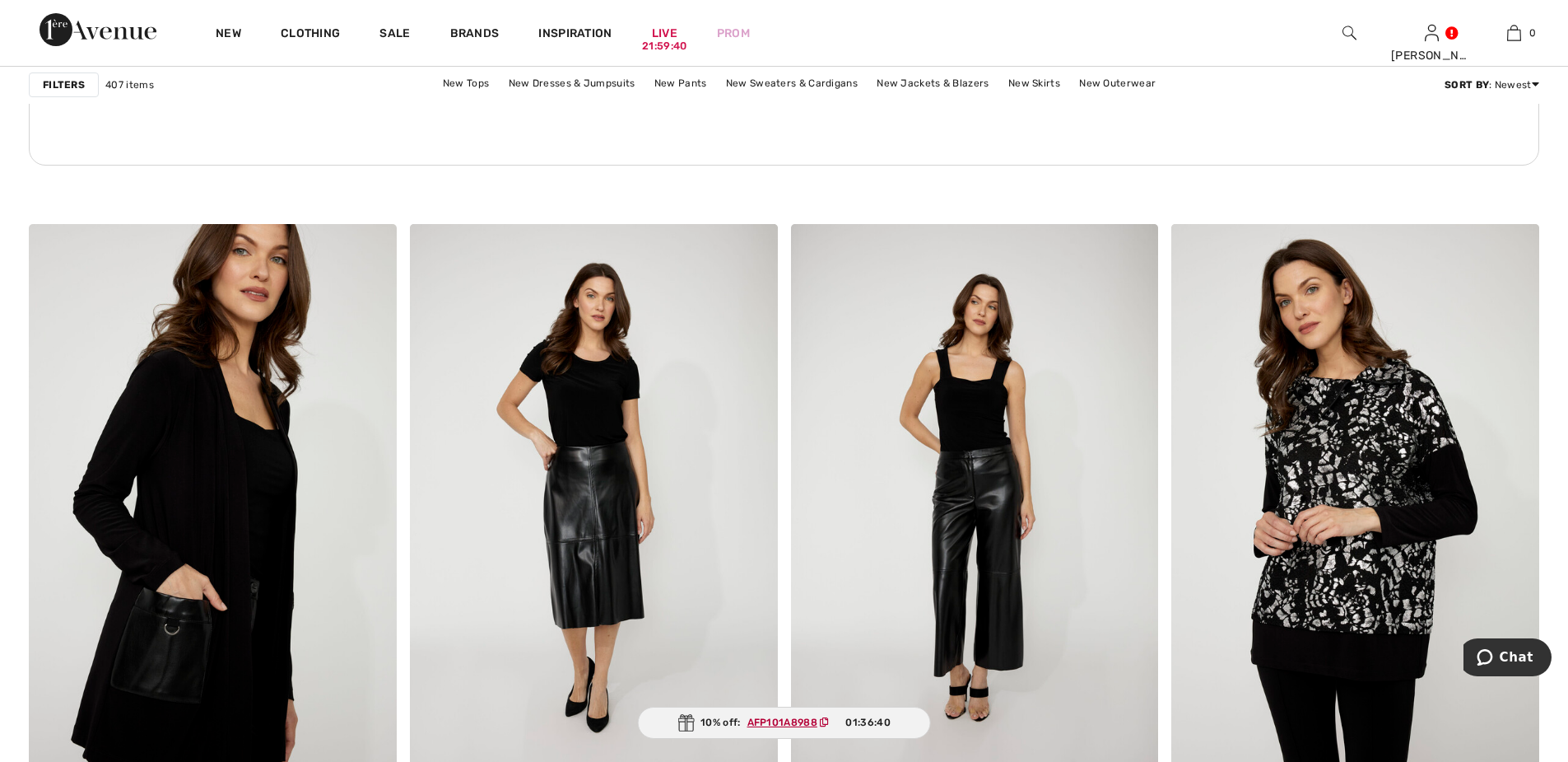
click at [196, 434] on img at bounding box center [213, 500] width 368 height 552
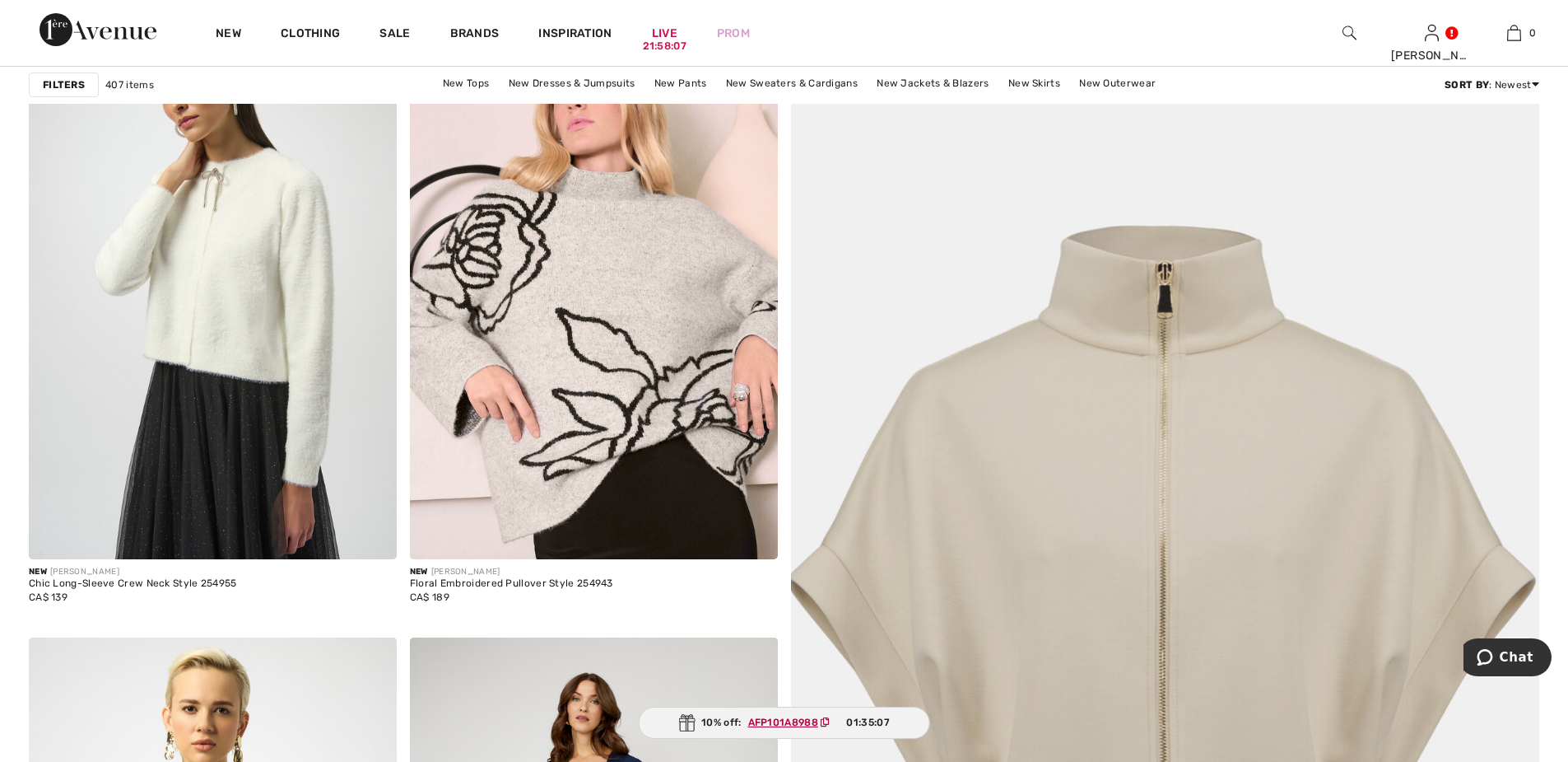
scroll to position [330, 0]
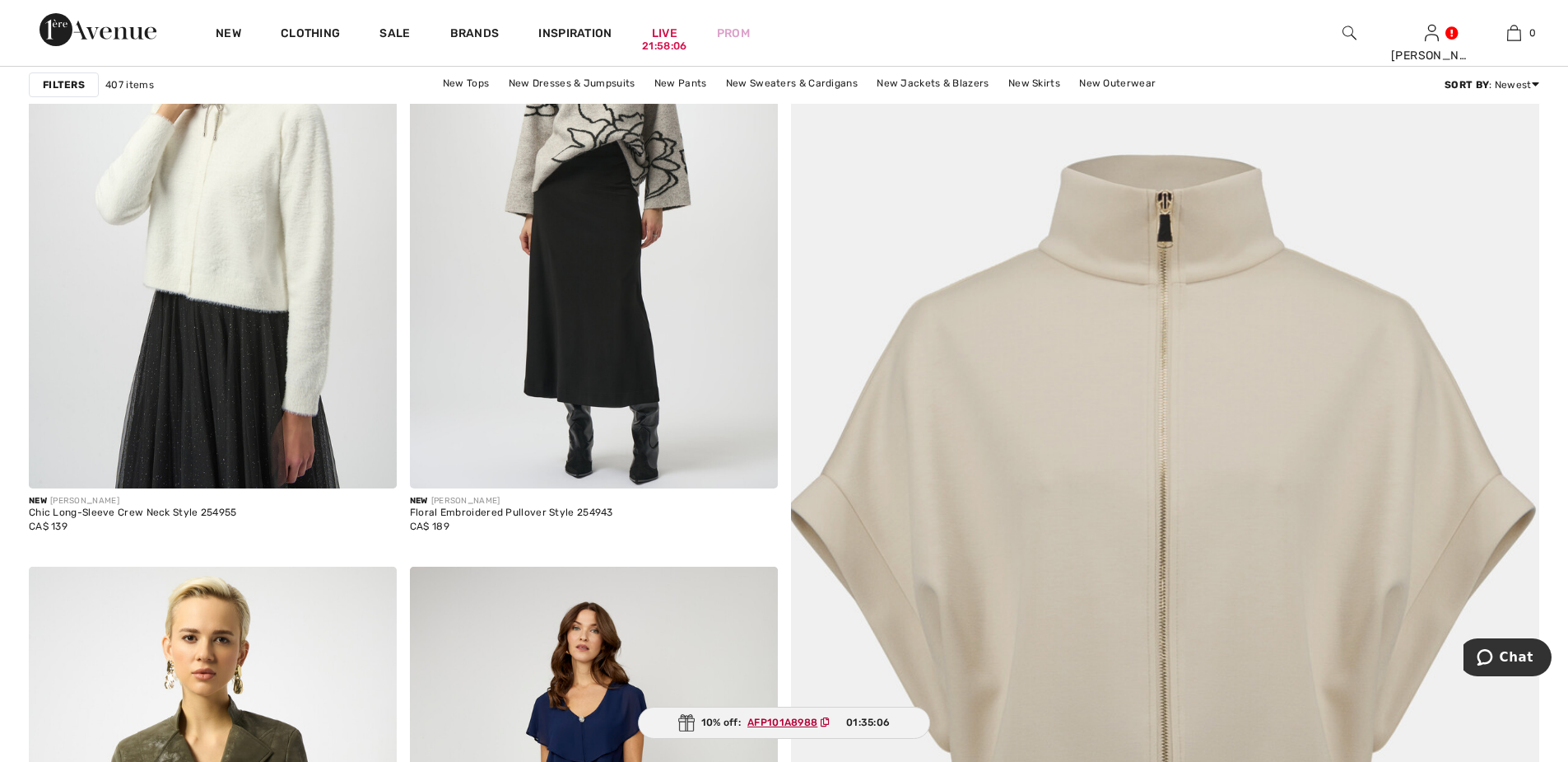
click at [691, 300] on img at bounding box center [593, 212] width 368 height 552
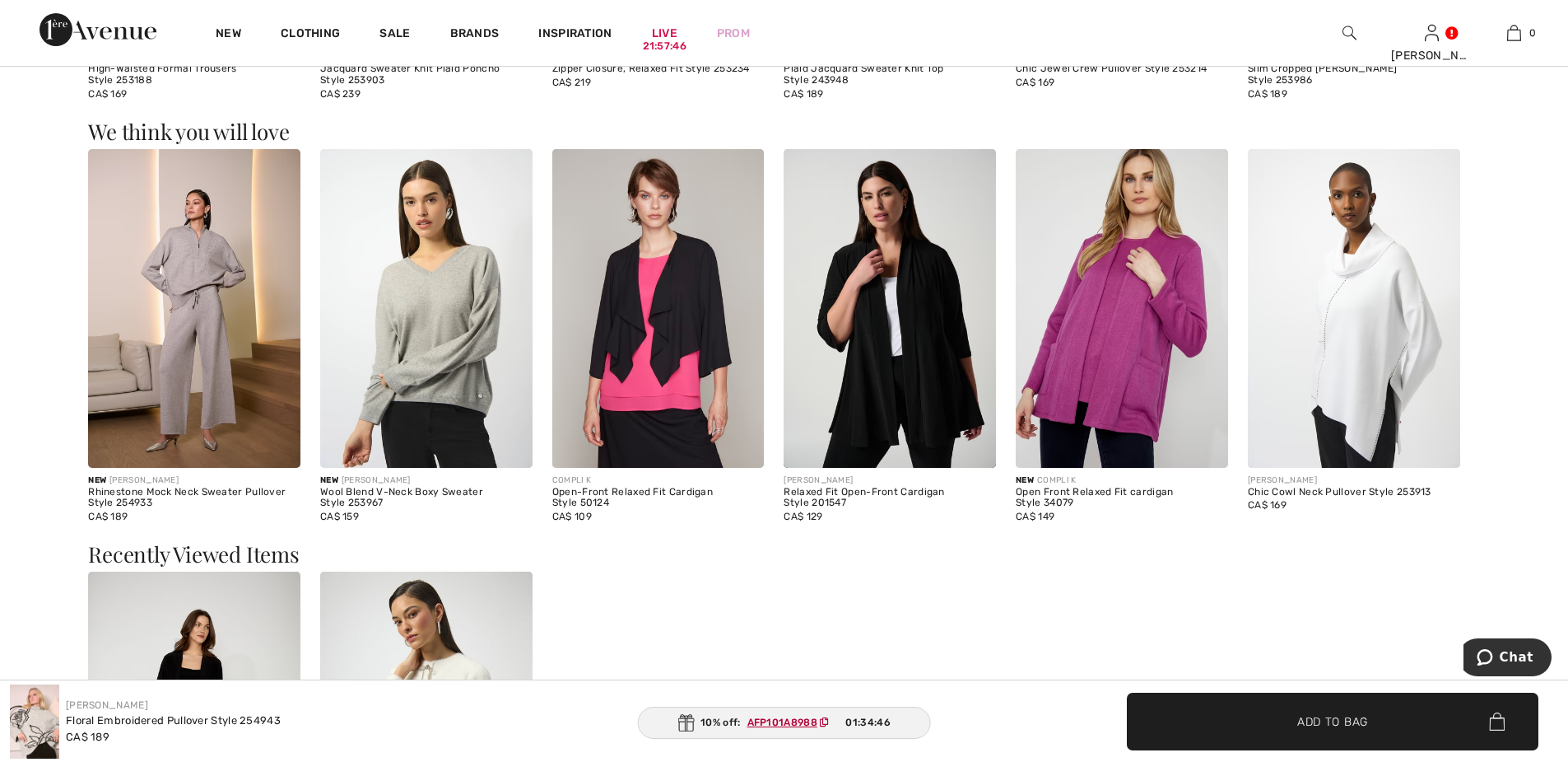
scroll to position [2223, 0]
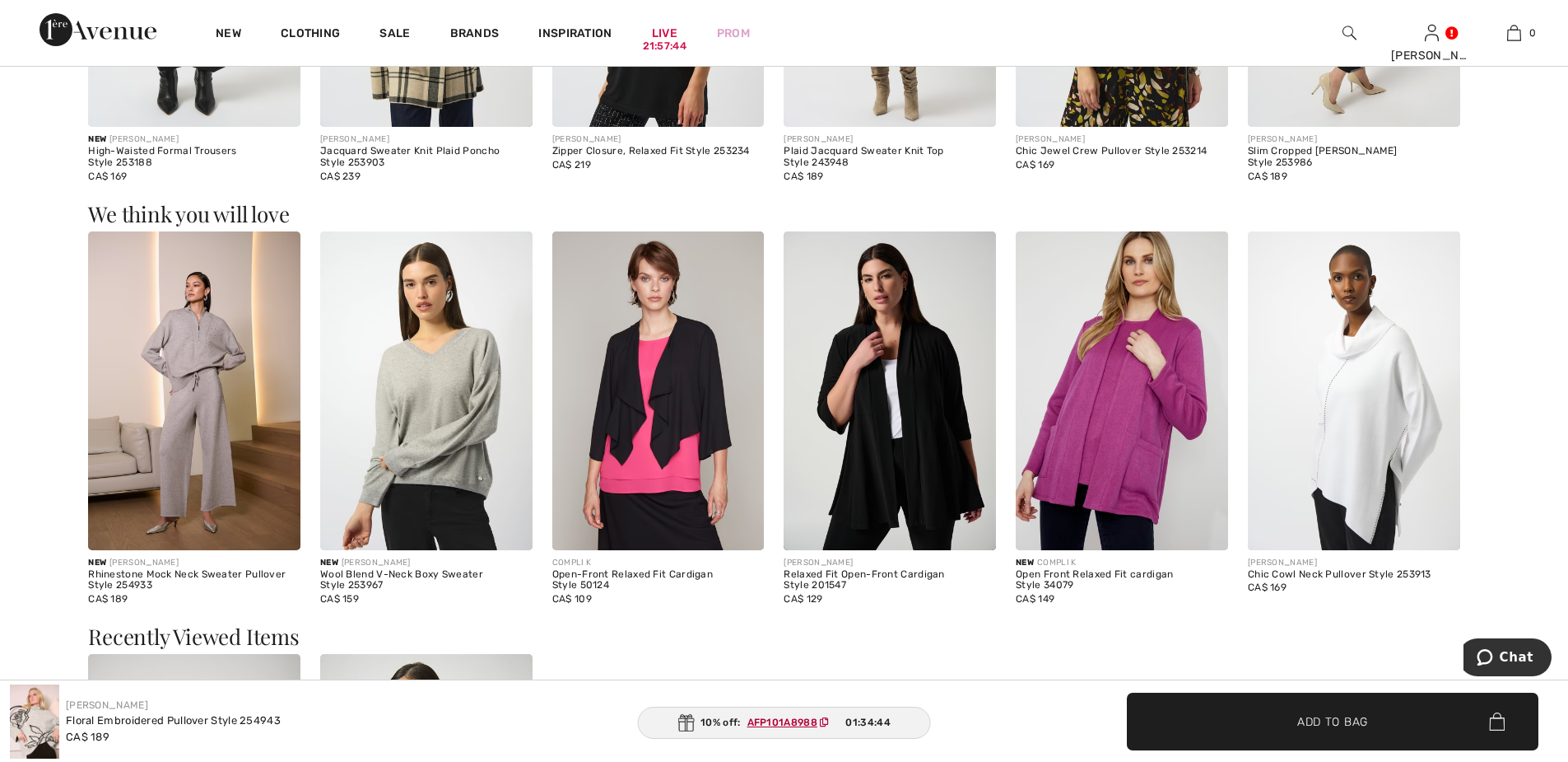
click at [1374, 421] on img at bounding box center [1353, 391] width 212 height 319
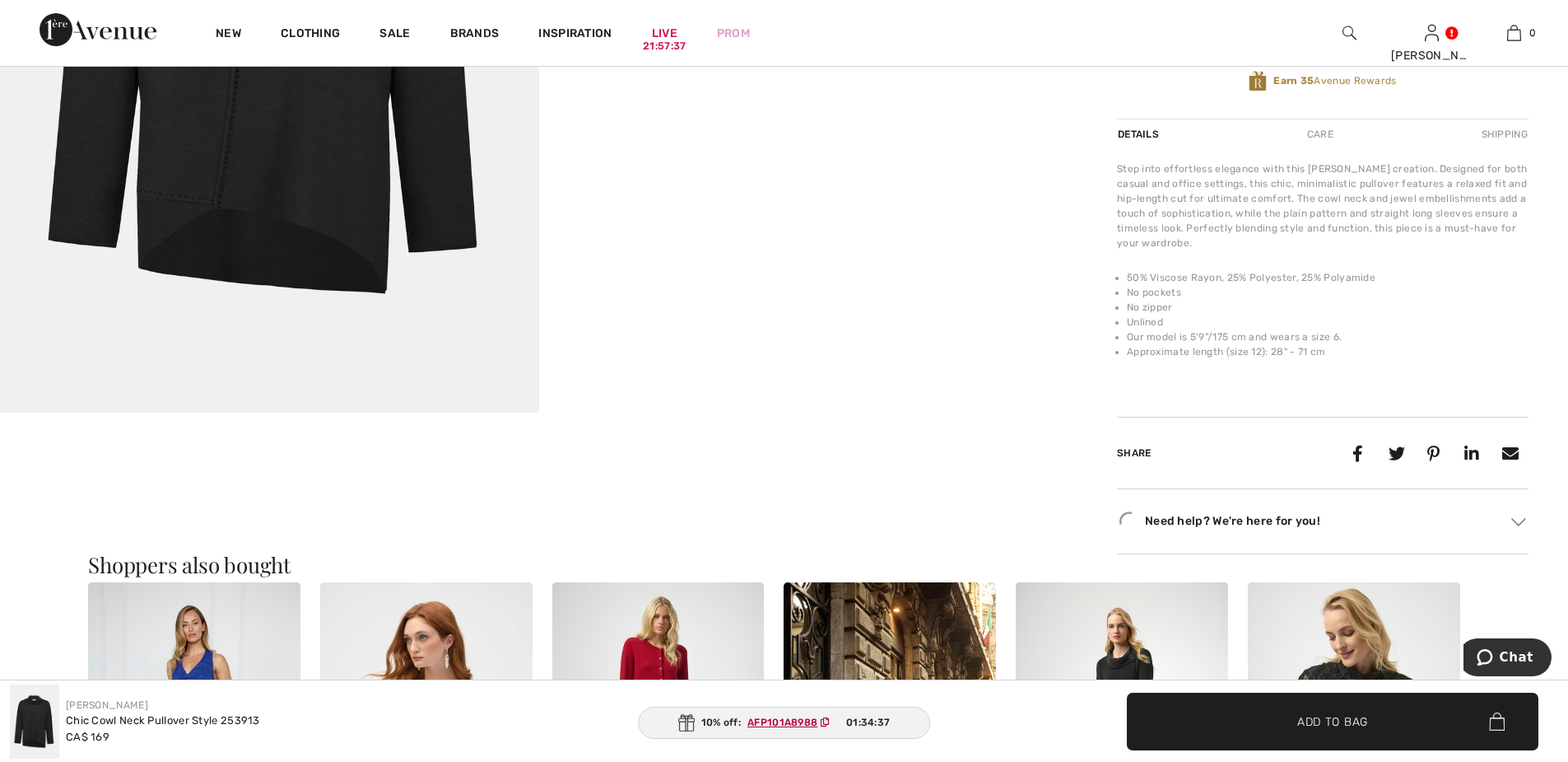
scroll to position [823, 0]
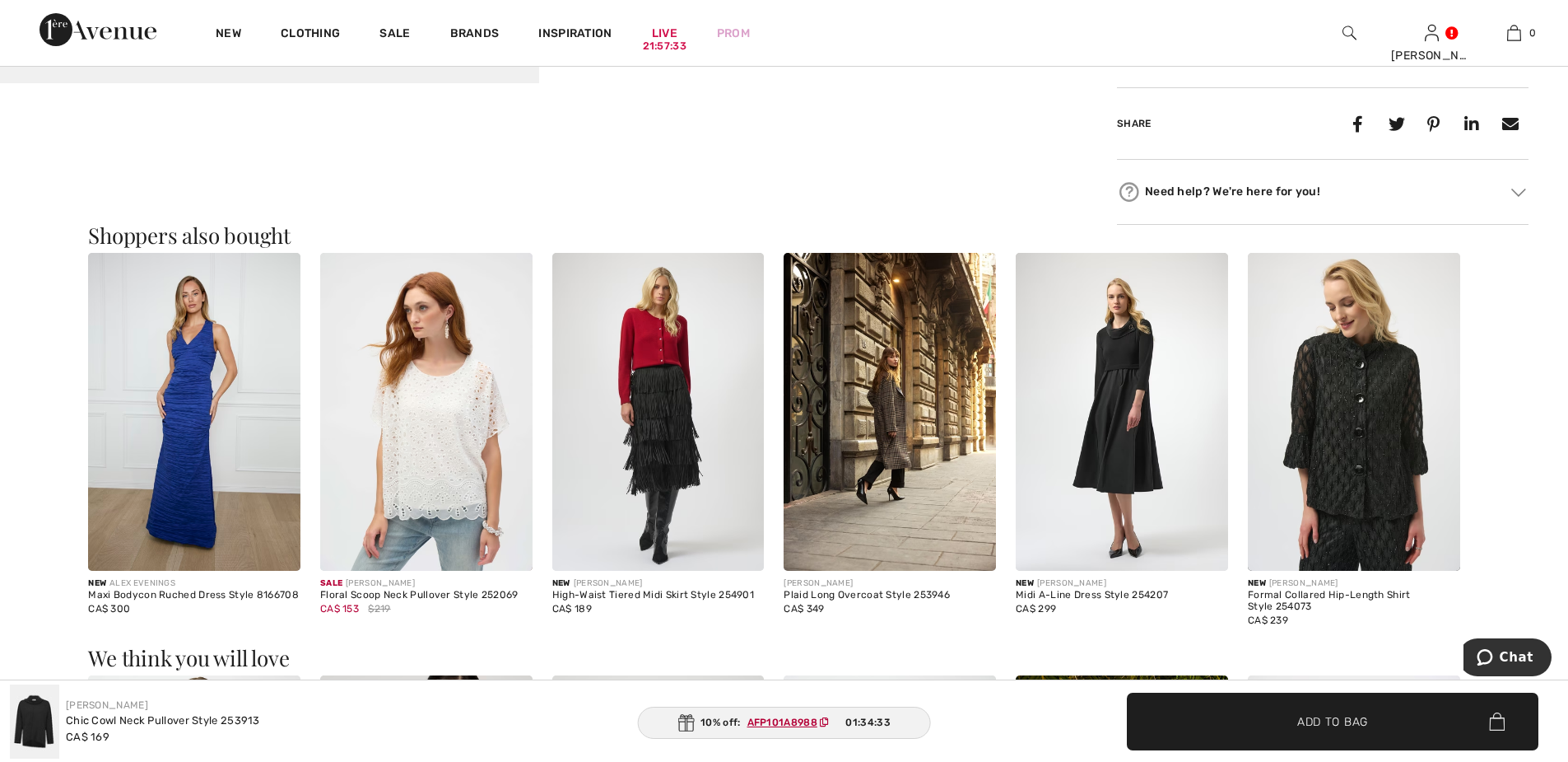
click at [448, 421] on img at bounding box center [426, 412] width 212 height 319
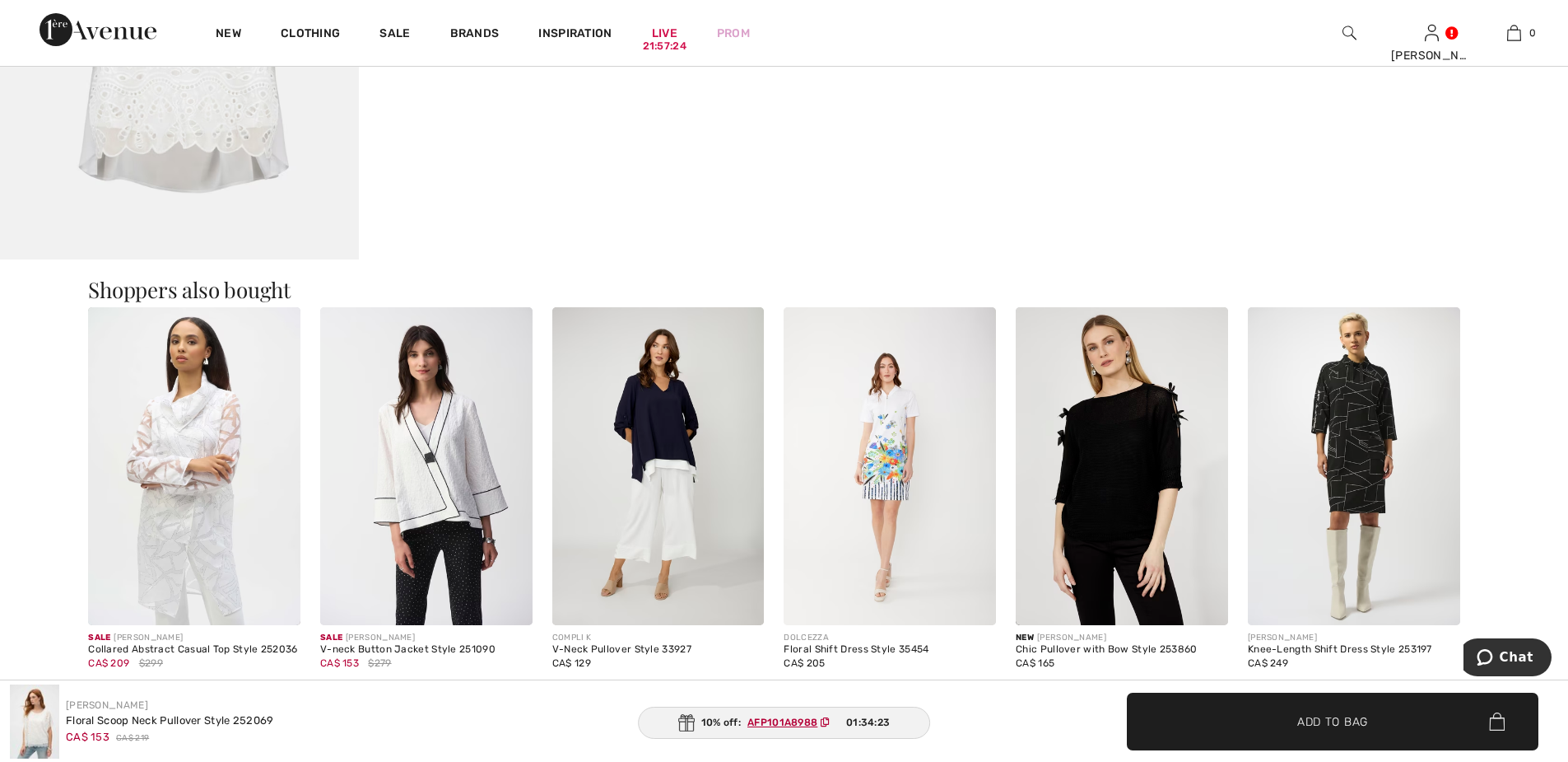
scroll to position [1729, 0]
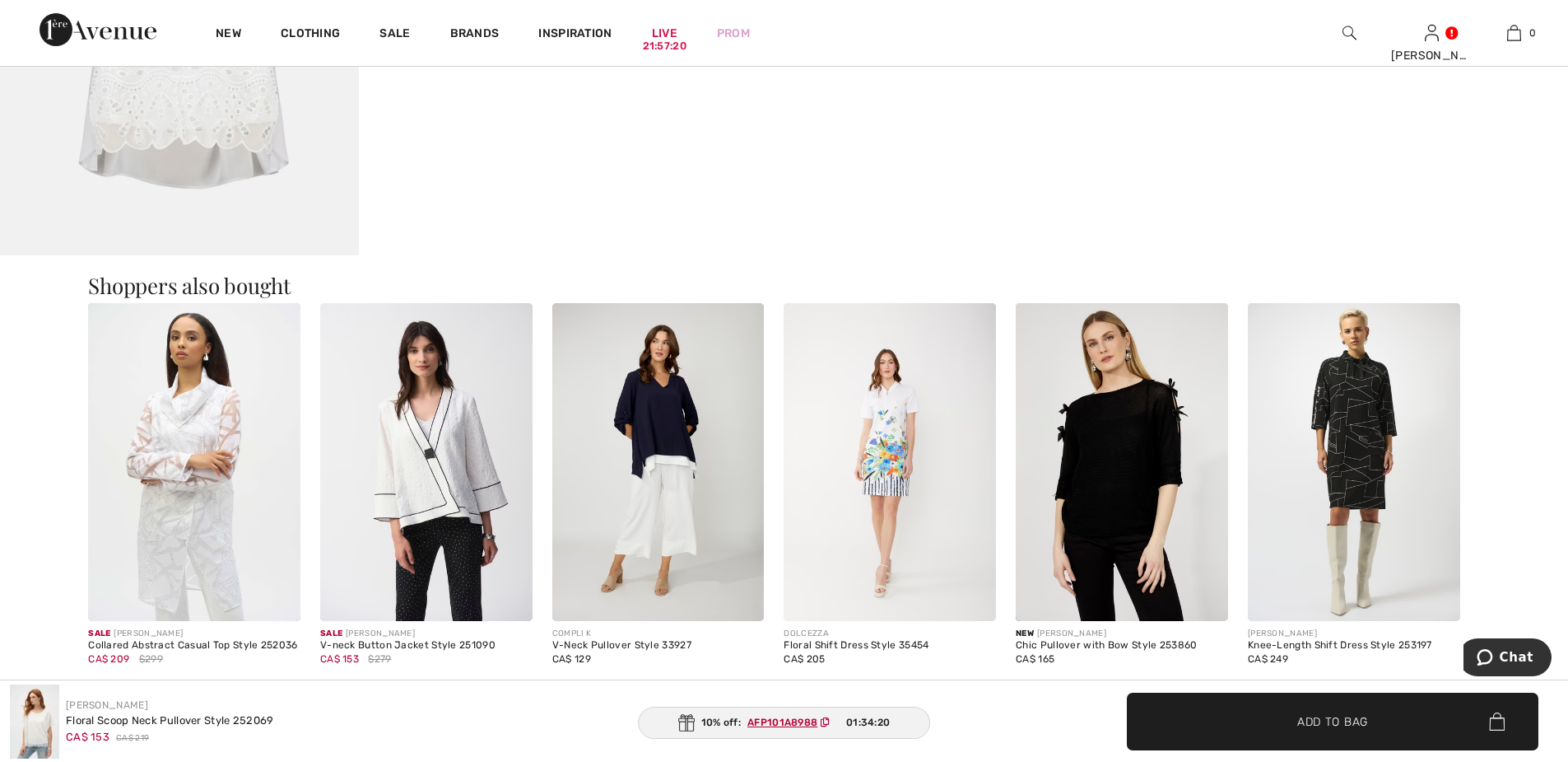
click at [1152, 423] on img at bounding box center [1121, 462] width 212 height 319
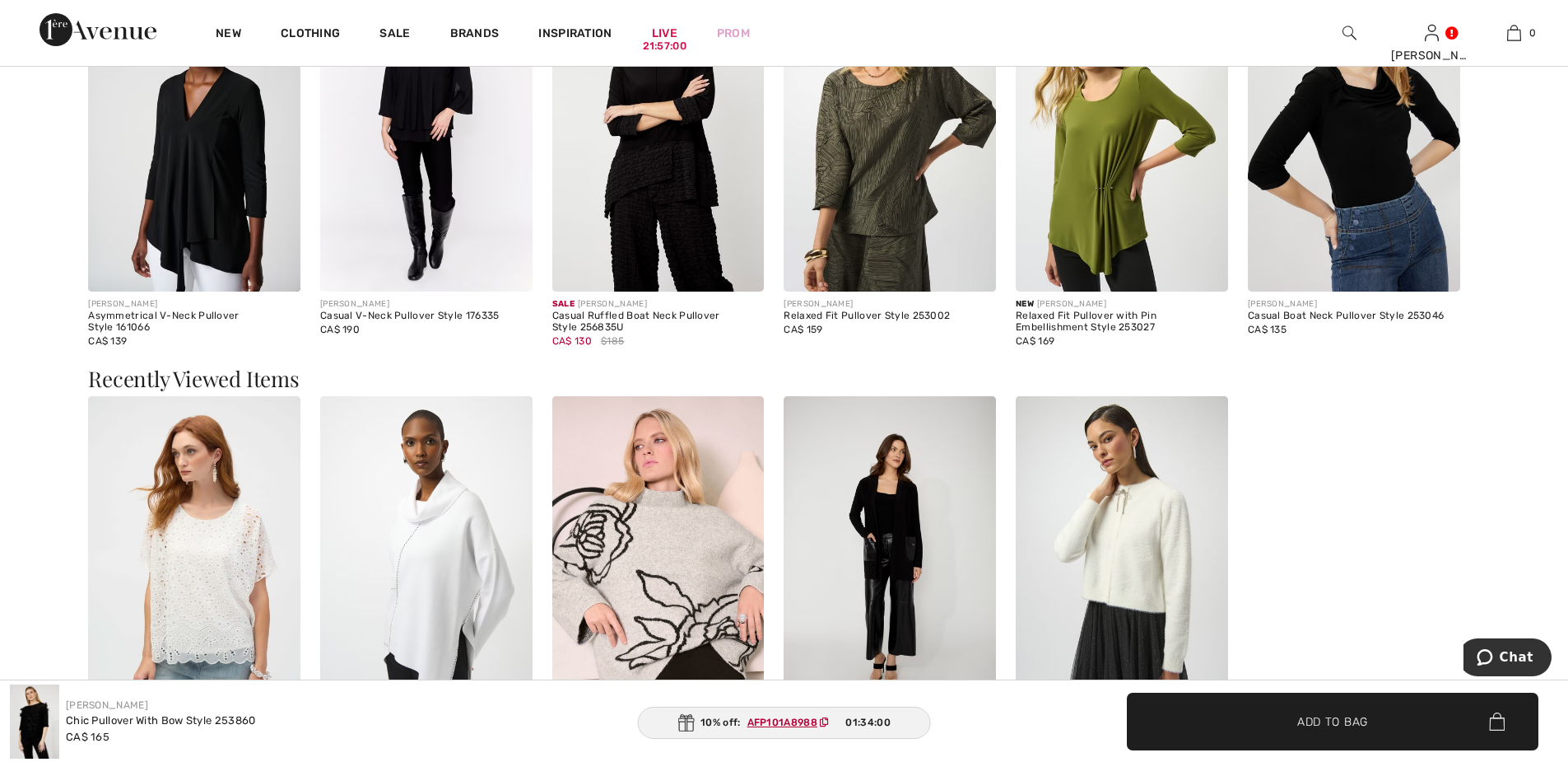
scroll to position [1729, 0]
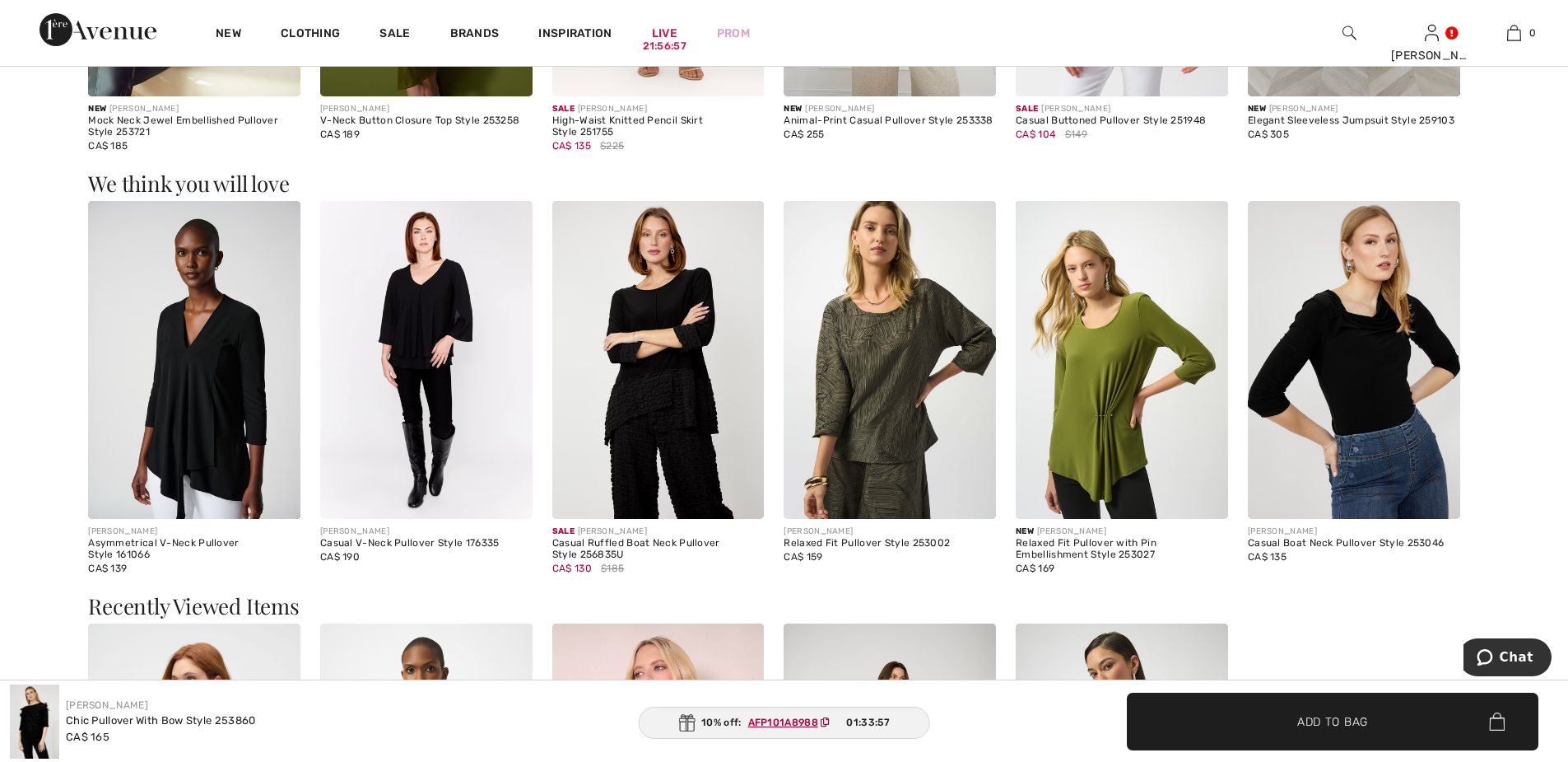
click at [901, 358] on img at bounding box center [889, 361] width 212 height 319
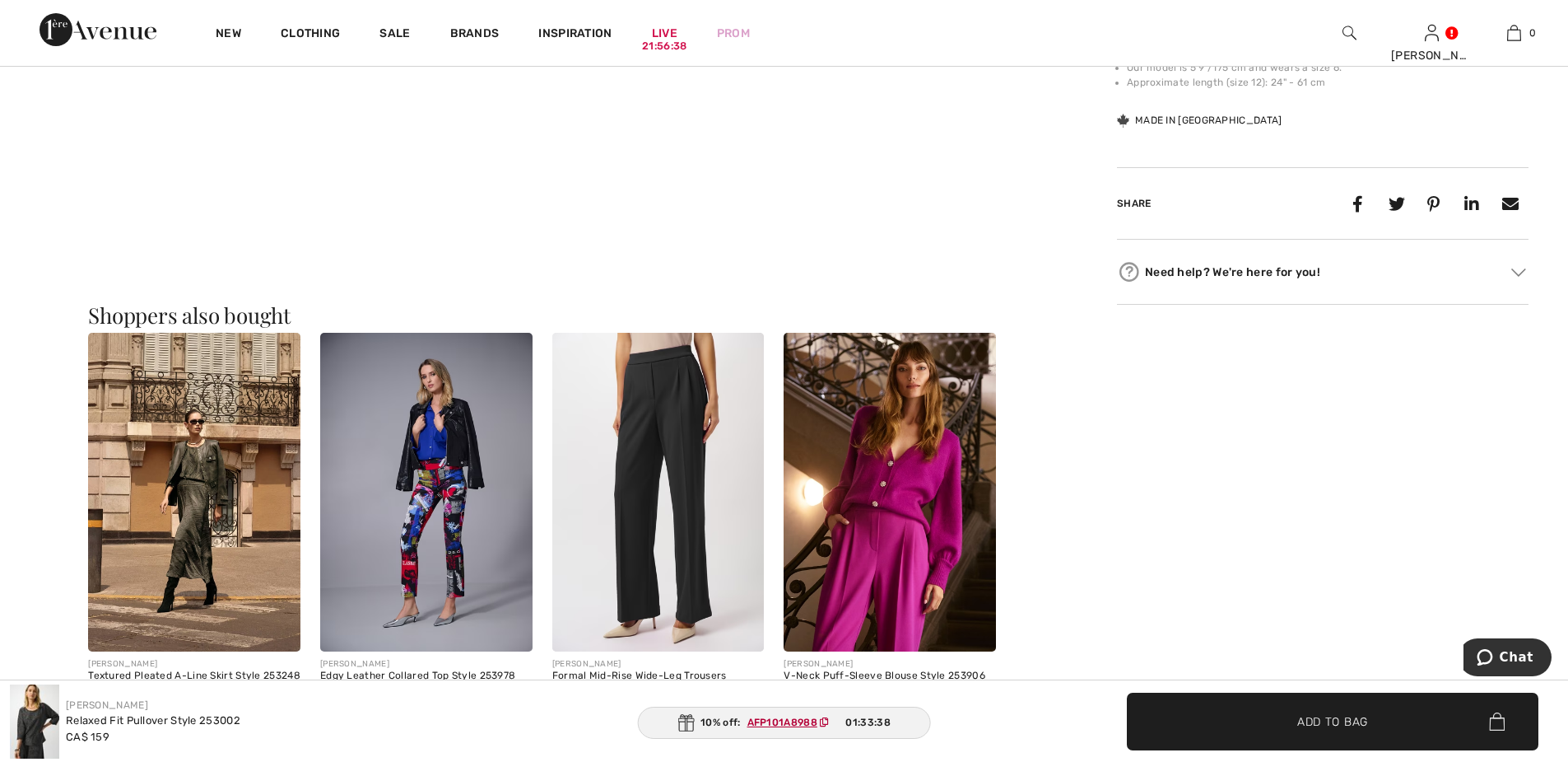
scroll to position [1317, 0]
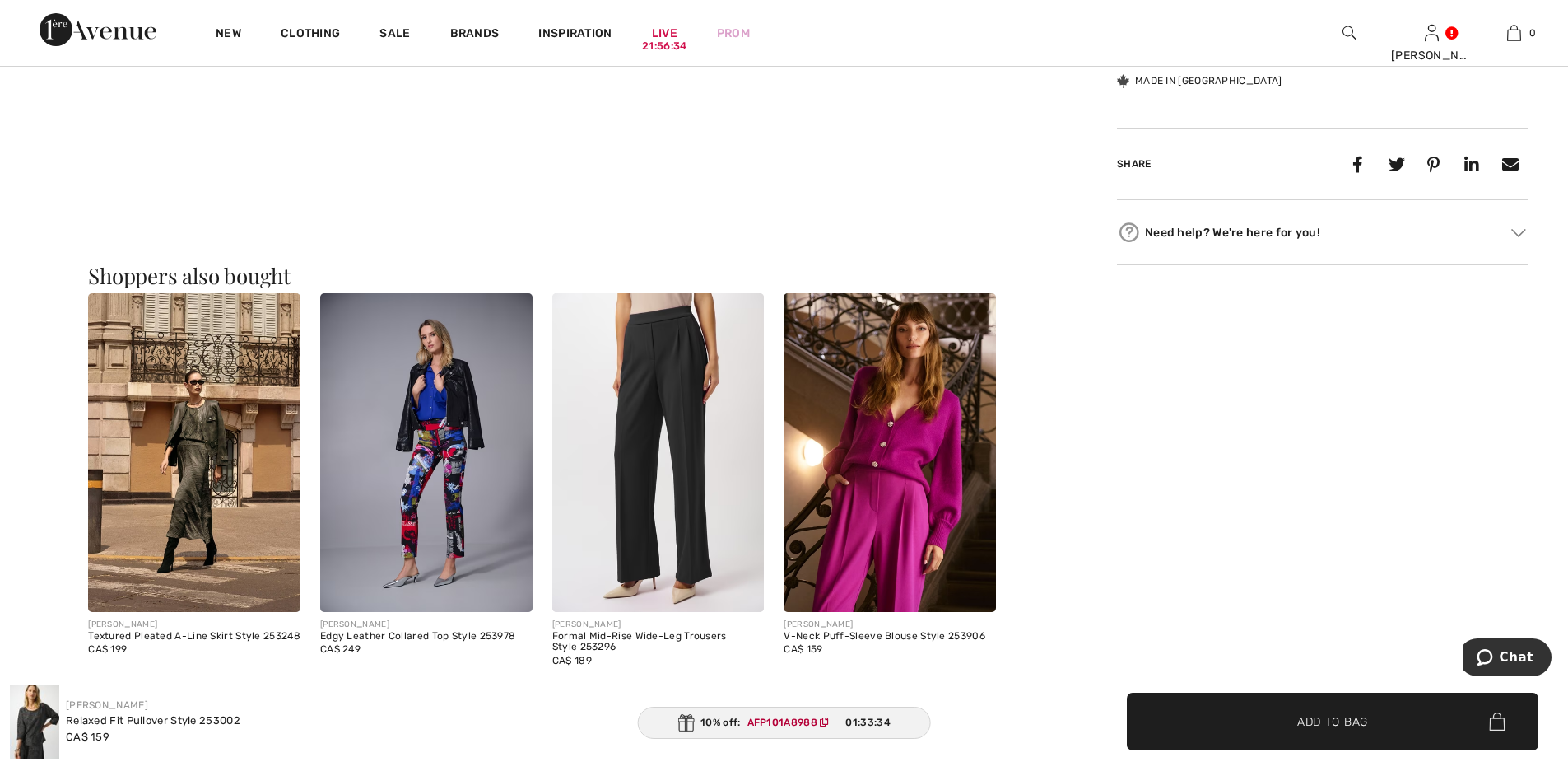
click at [186, 462] on img at bounding box center [194, 452] width 212 height 319
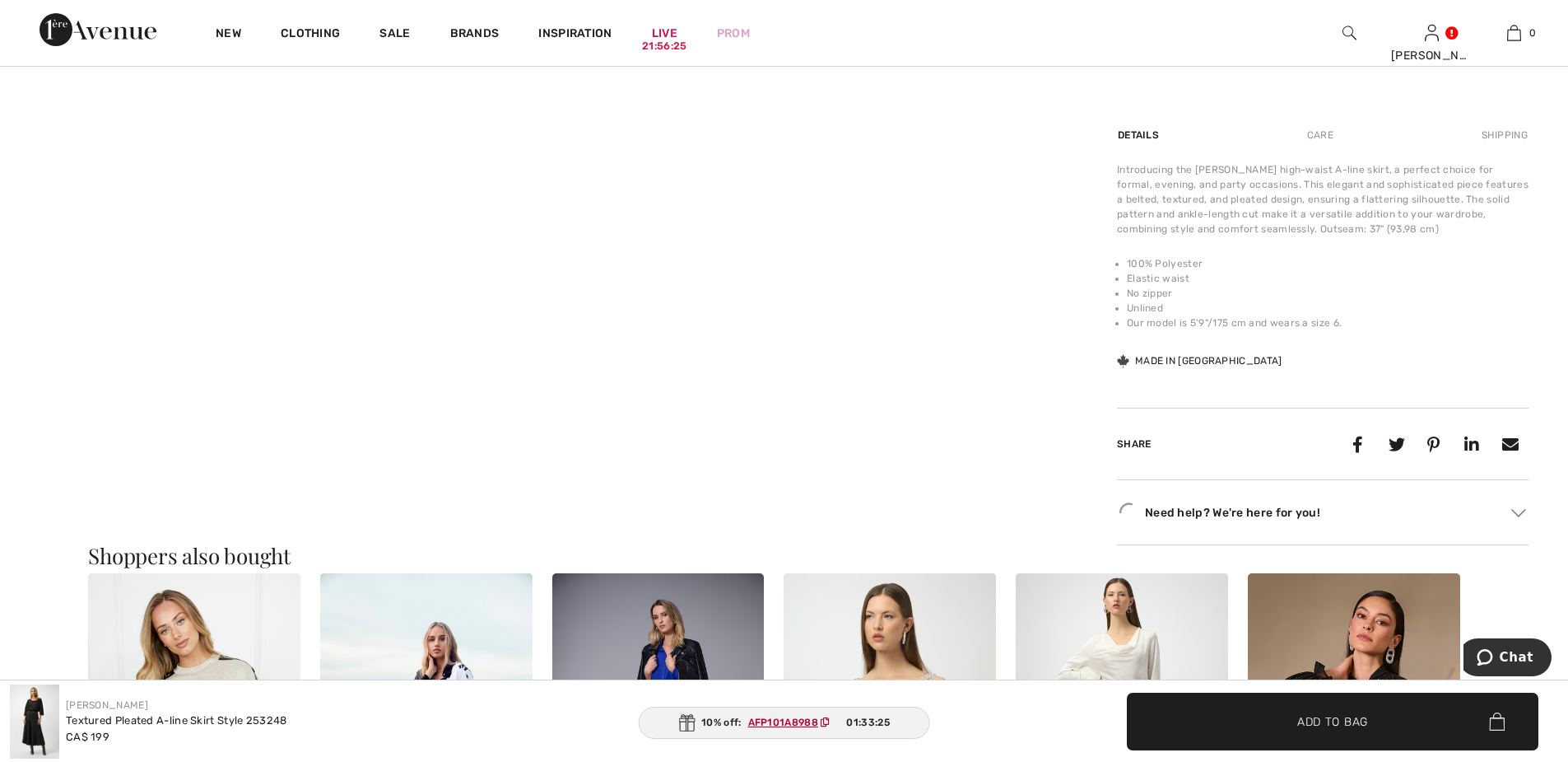
scroll to position [1400, 0]
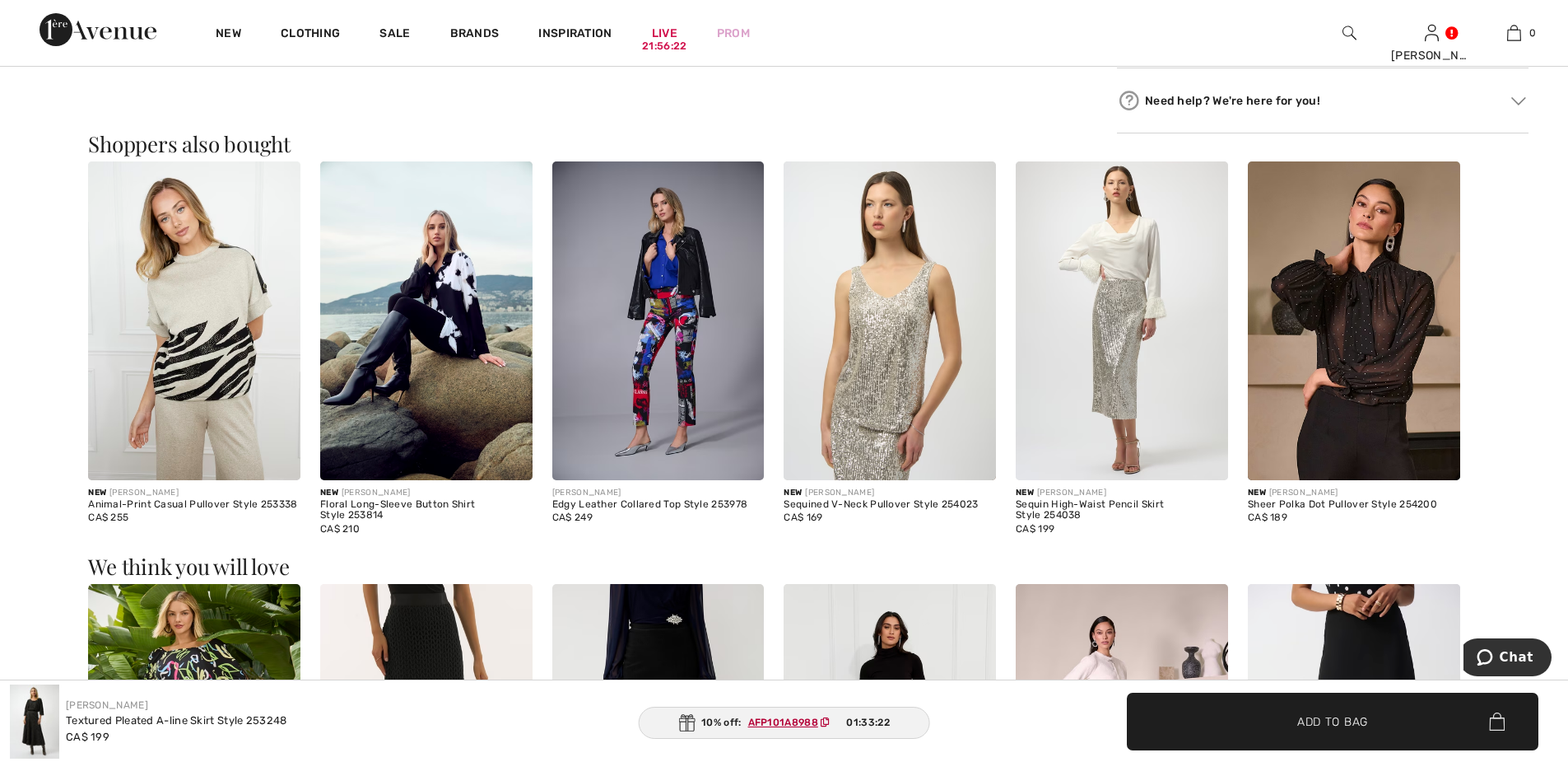
click at [884, 371] on img at bounding box center [889, 320] width 212 height 319
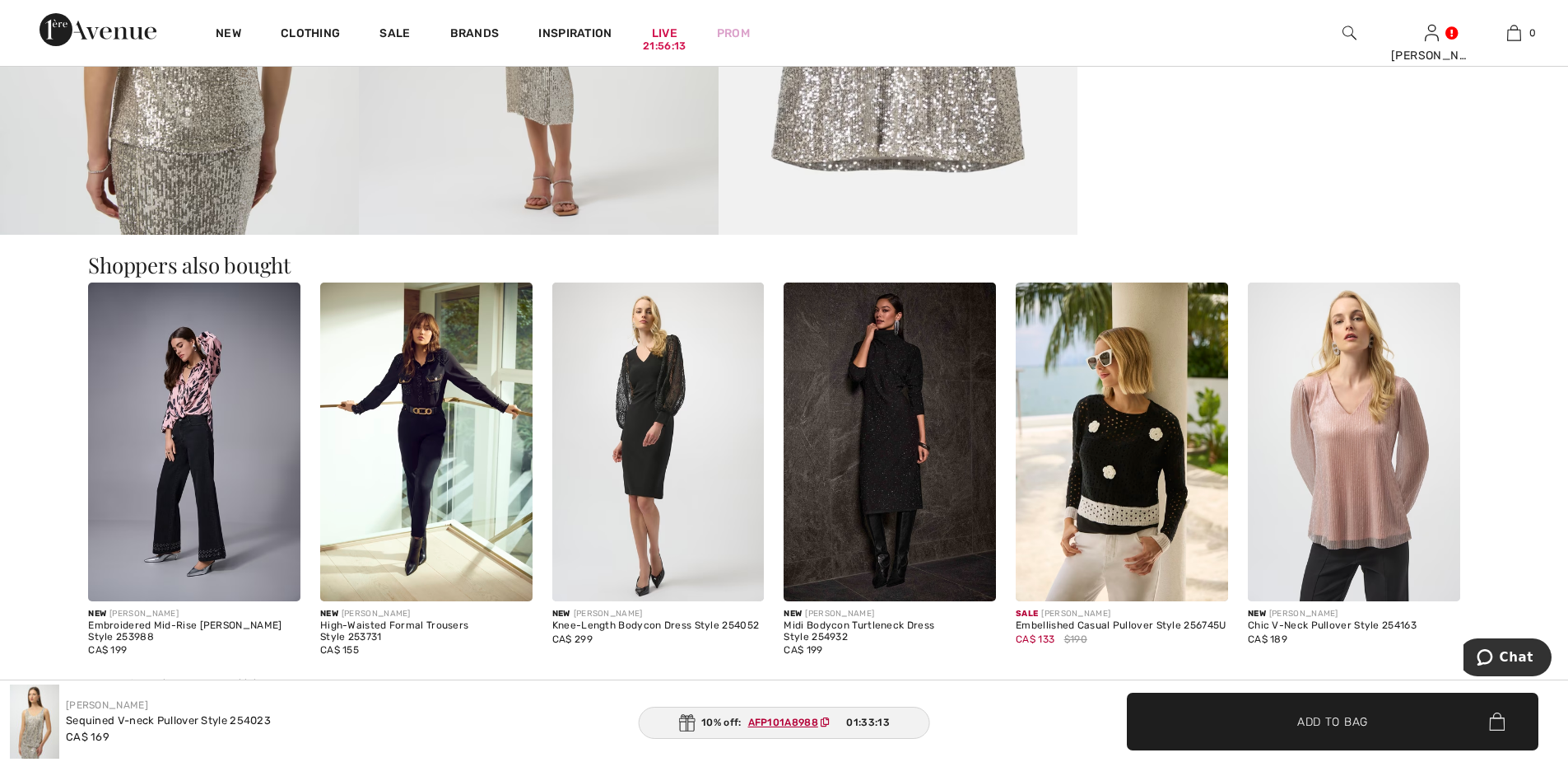
scroll to position [1235, 0]
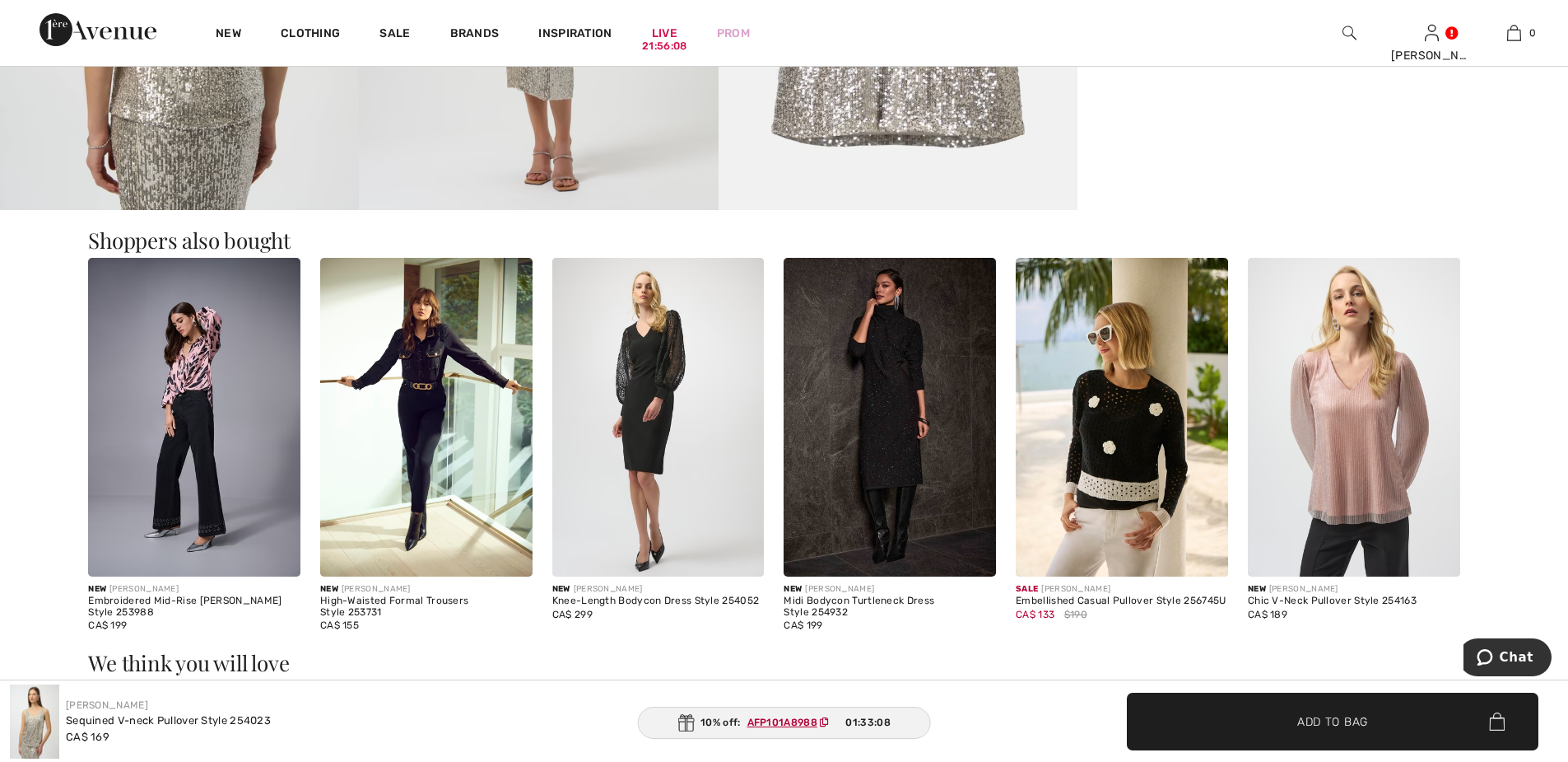
click at [1138, 443] on img at bounding box center [1121, 417] width 212 height 319
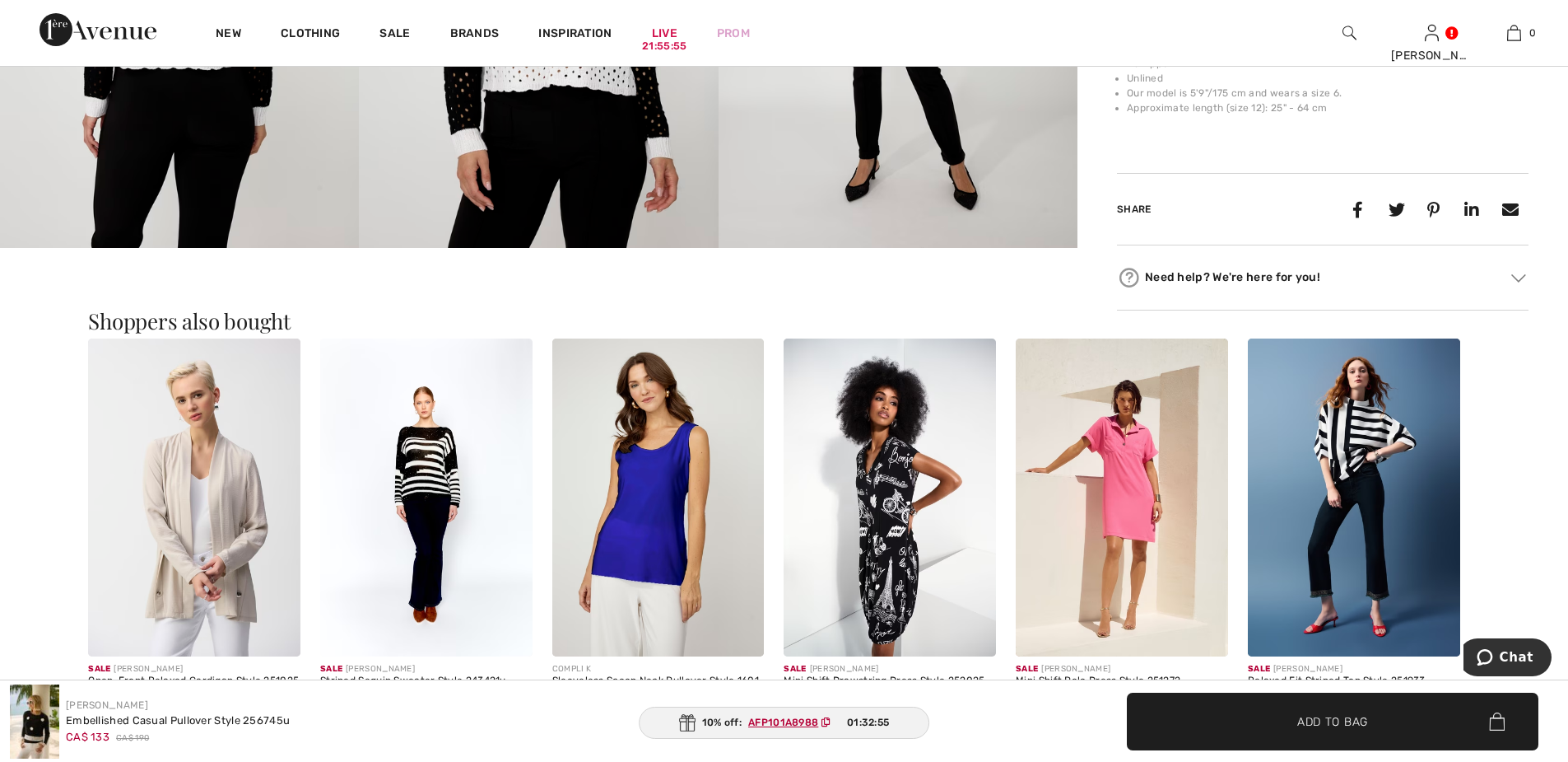
scroll to position [1235, 0]
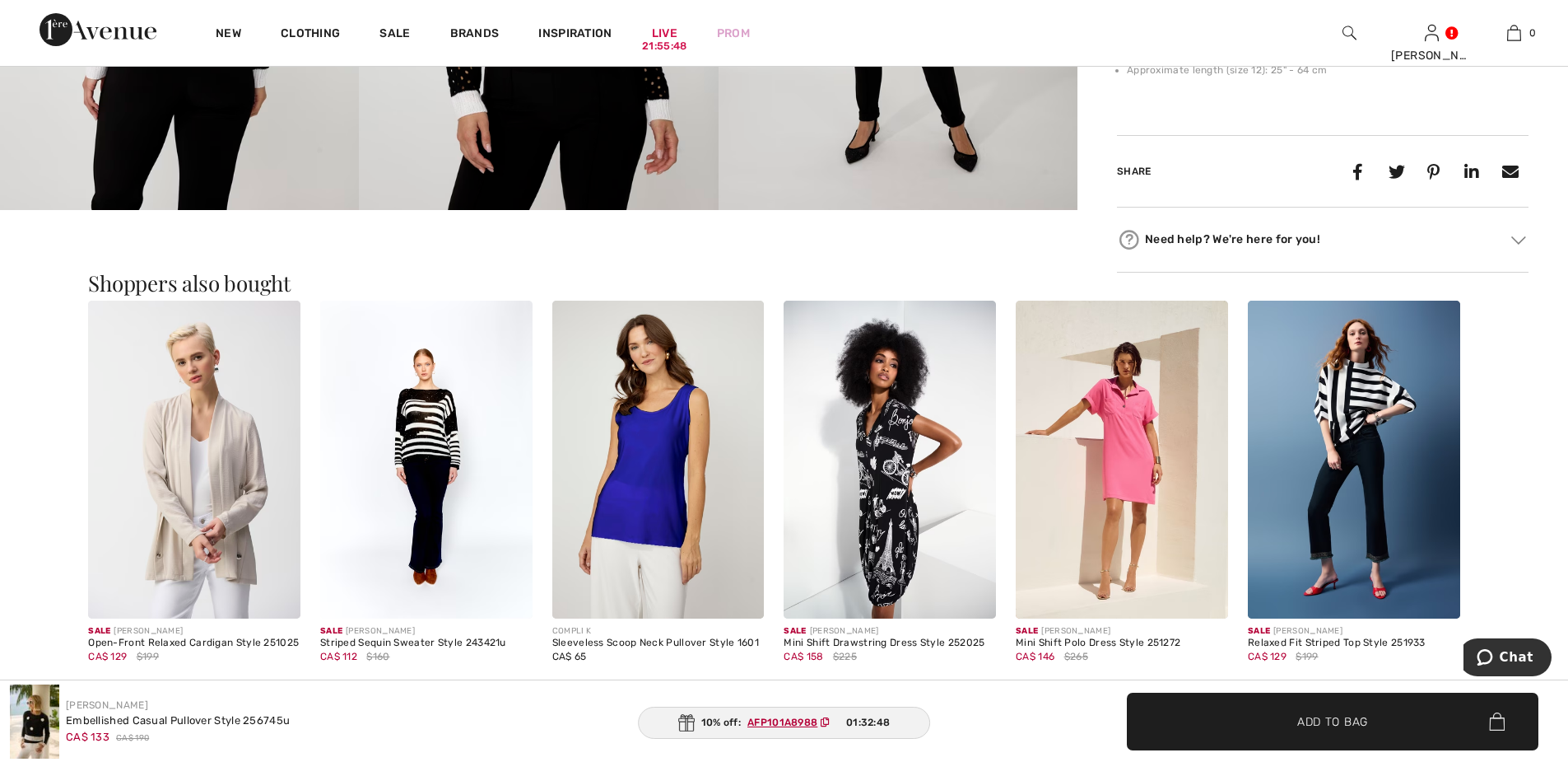
click at [427, 434] on img at bounding box center [426, 460] width 212 height 319
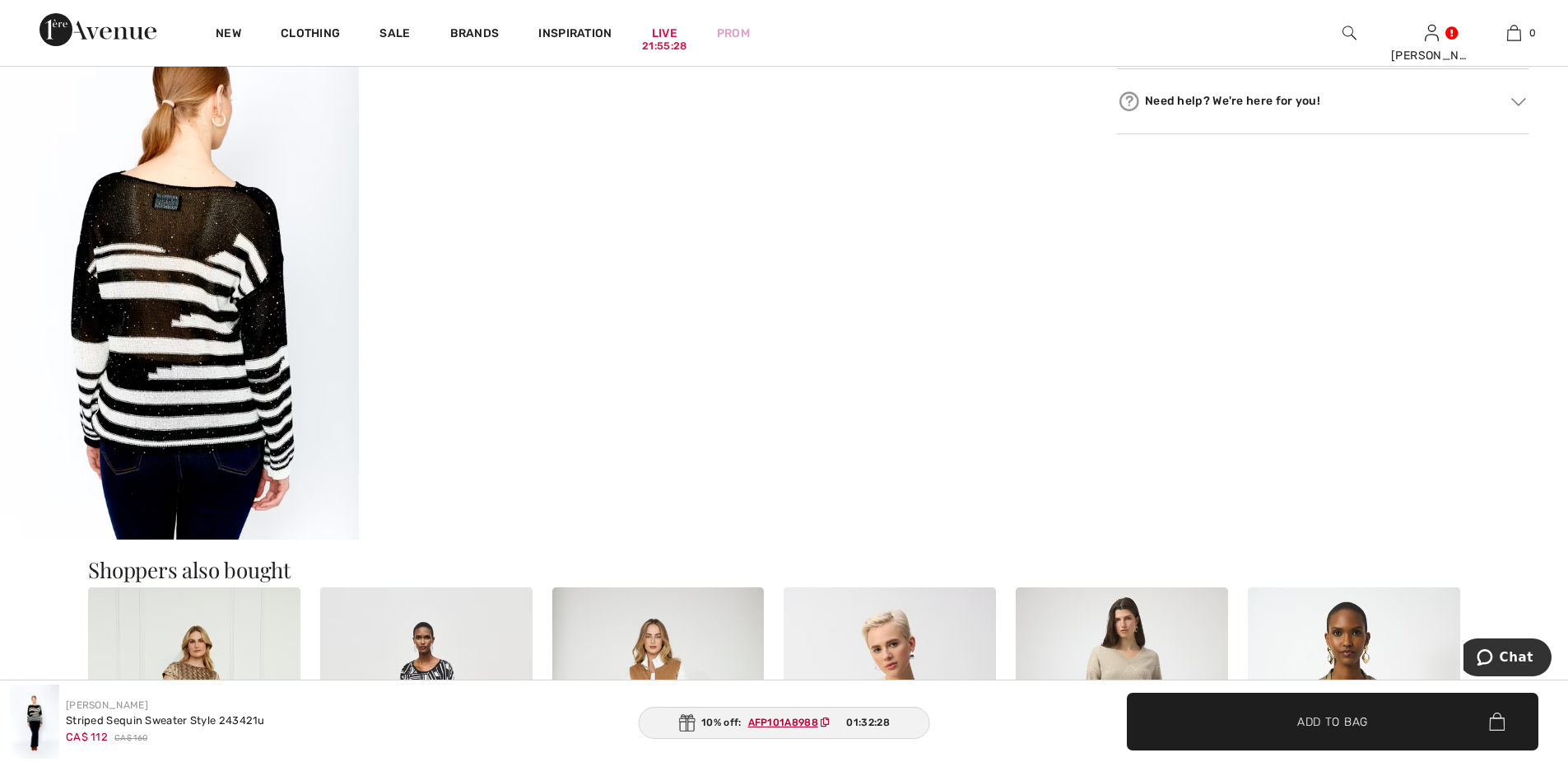
scroll to position [1235, 0]
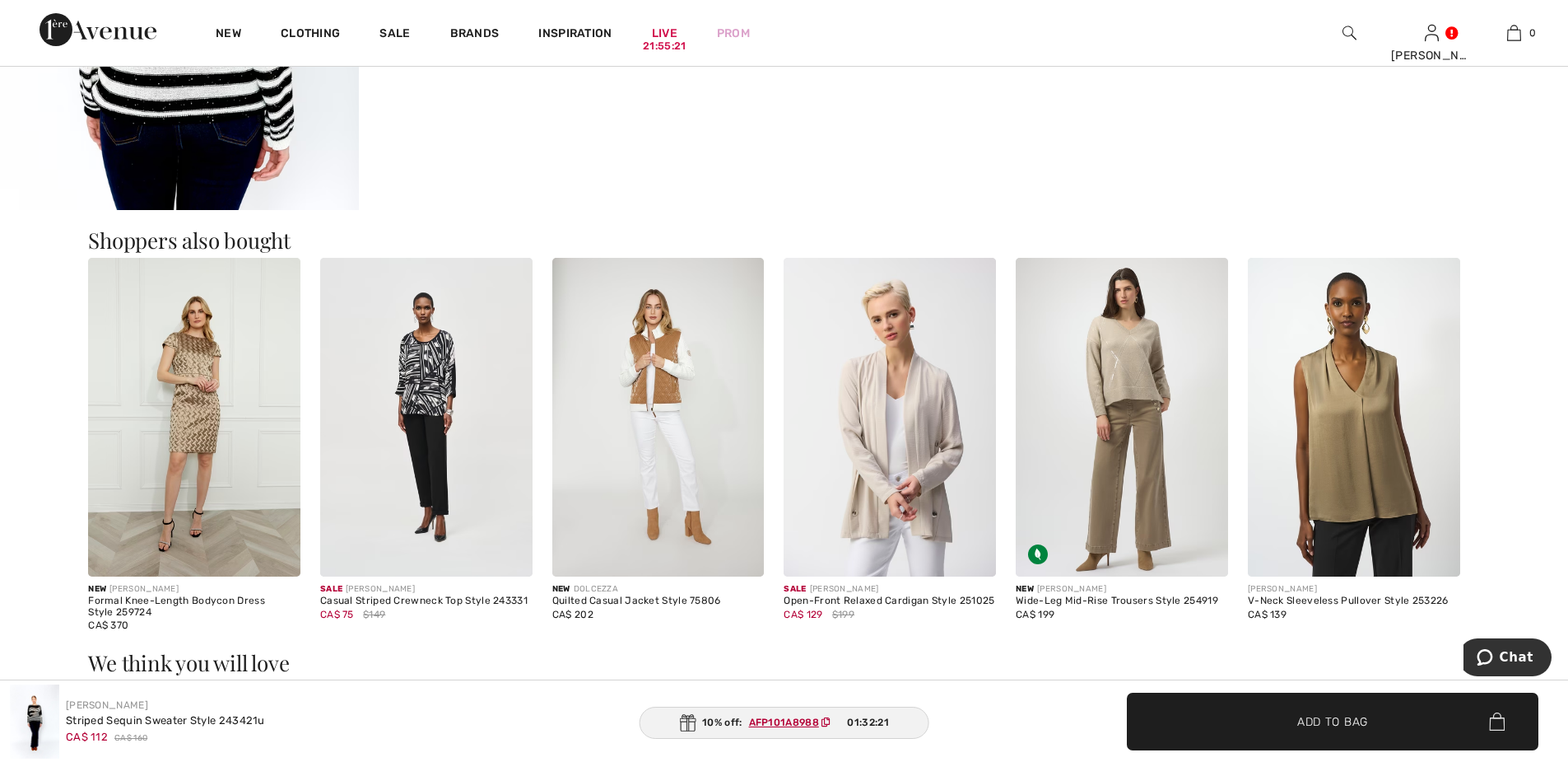
click at [923, 445] on img at bounding box center [889, 417] width 212 height 319
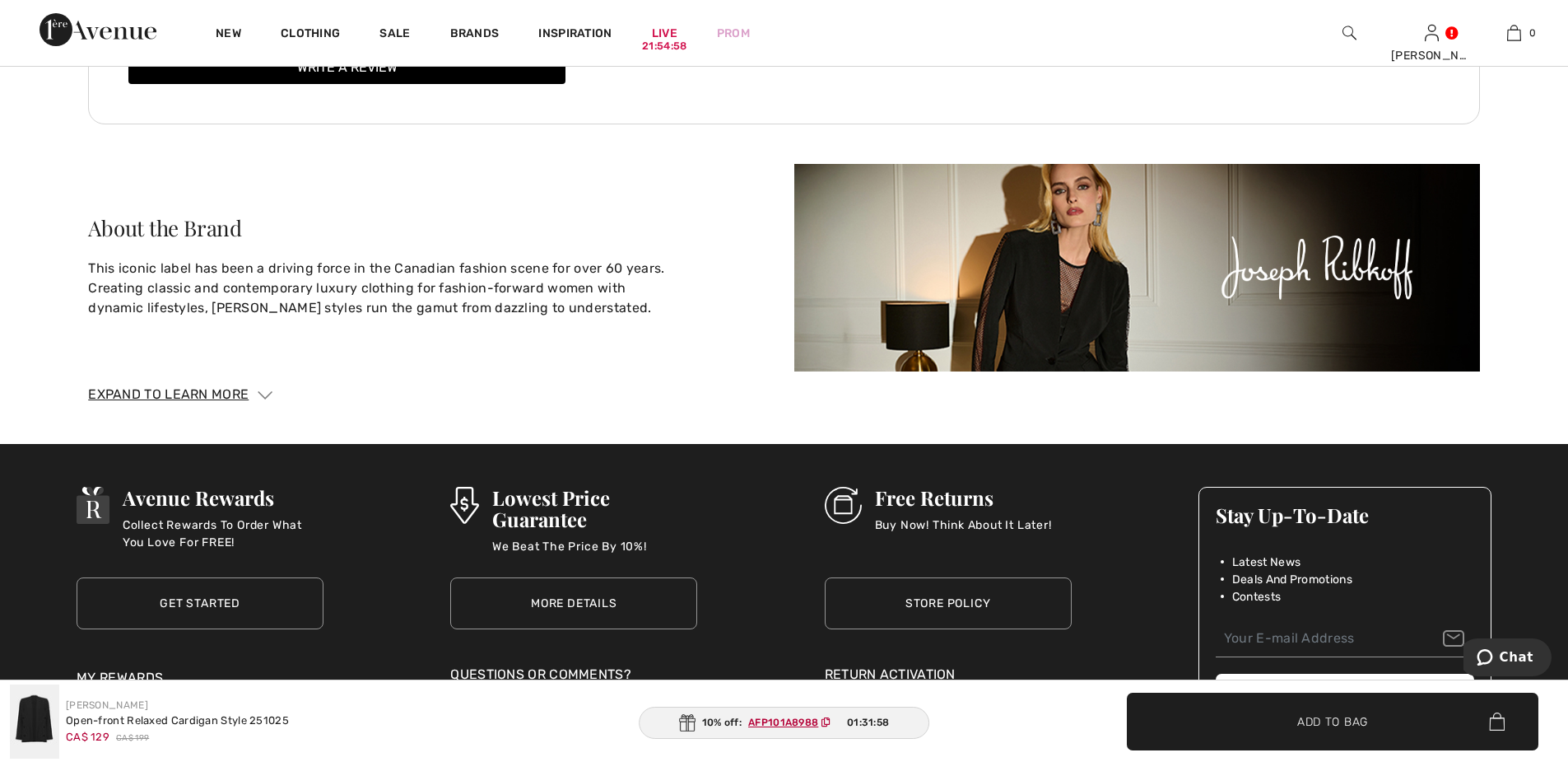
scroll to position [2470, 0]
